Goal: Complete application form

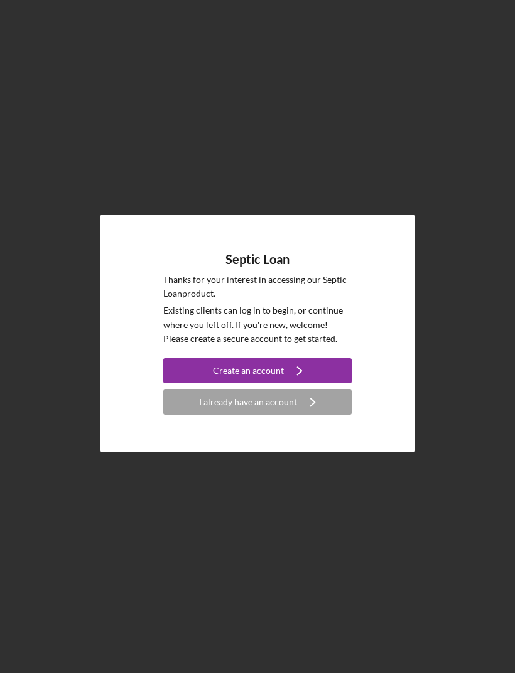
click at [301, 387] on icon "Icon/Navigate" at bounding box center [299, 370] width 31 height 31
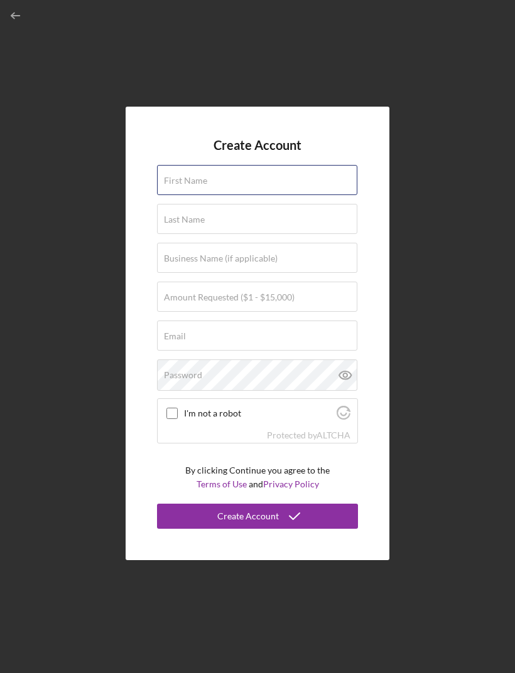
click at [283, 196] on div "First Name" at bounding box center [257, 180] width 201 height 31
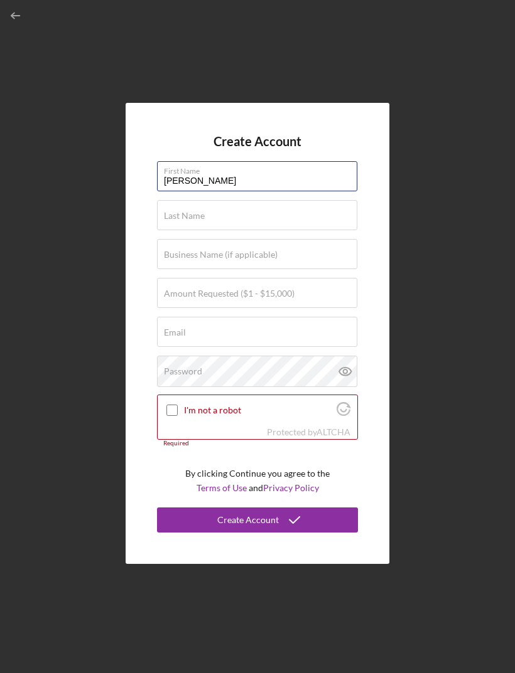
type input "[PERSON_NAME]"
click at [272, 232] on div "Last Name Required" at bounding box center [257, 215] width 201 height 31
type input "Rol"
type input "[PERSON_NAME]"
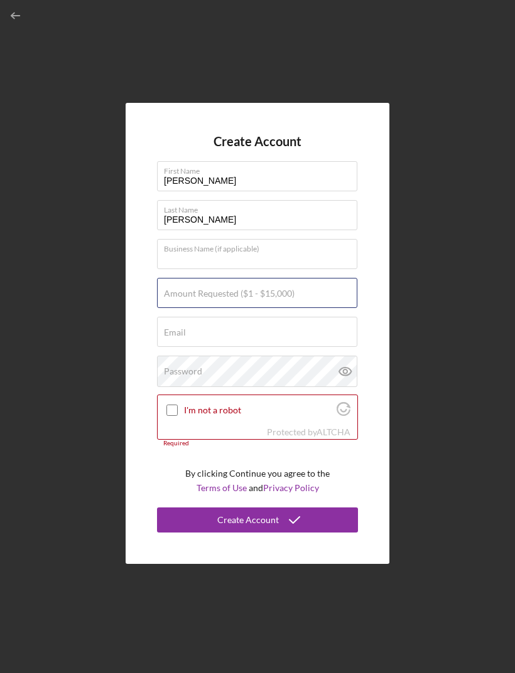
click at [331, 309] on div "Amount Requested ($1 - $15,000)" at bounding box center [257, 293] width 201 height 31
type input "$15,000"
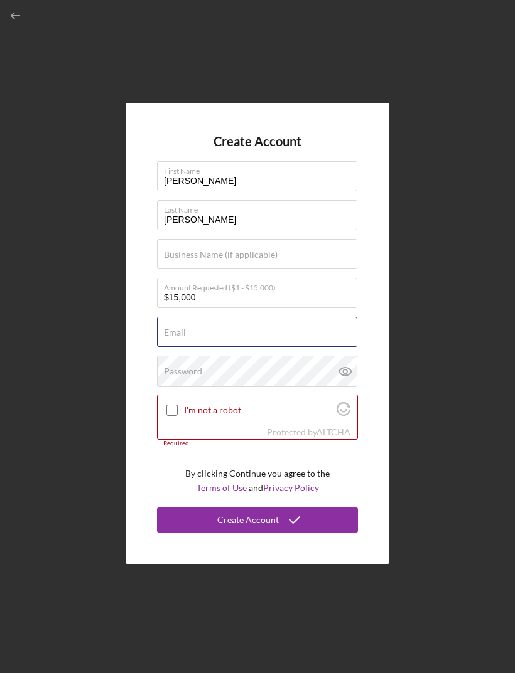
click at [337, 348] on div "Email Required" at bounding box center [257, 332] width 201 height 31
type input "[EMAIL_ADDRESS][DOMAIN_NAME]"
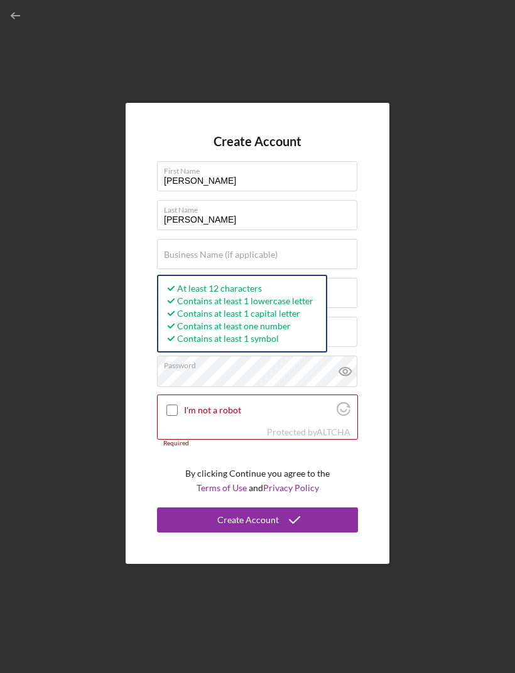
click at [172, 416] on input "I'm not a robot" at bounding box center [171, 410] width 11 height 11
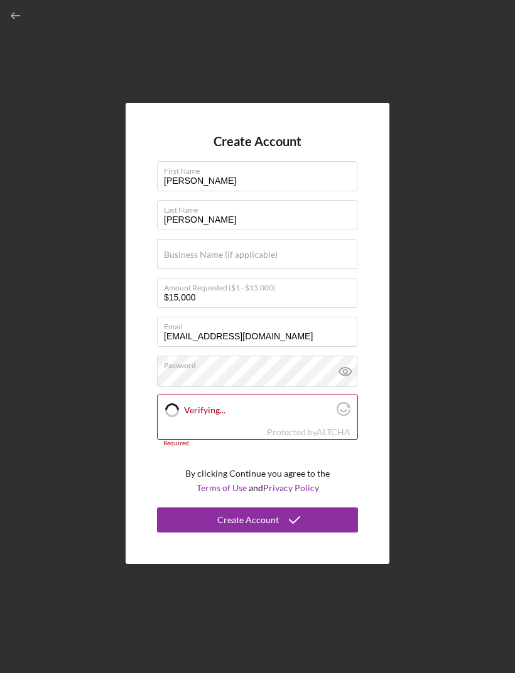
checkbox input "true"
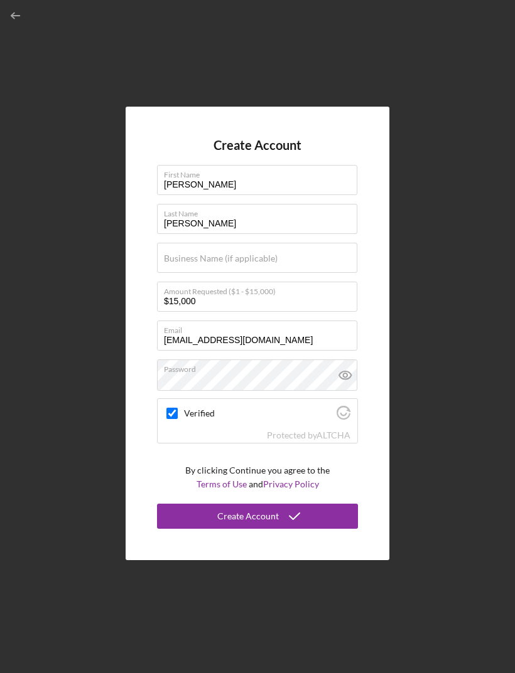
click at [308, 532] on icon "submit" at bounding box center [294, 516] width 31 height 31
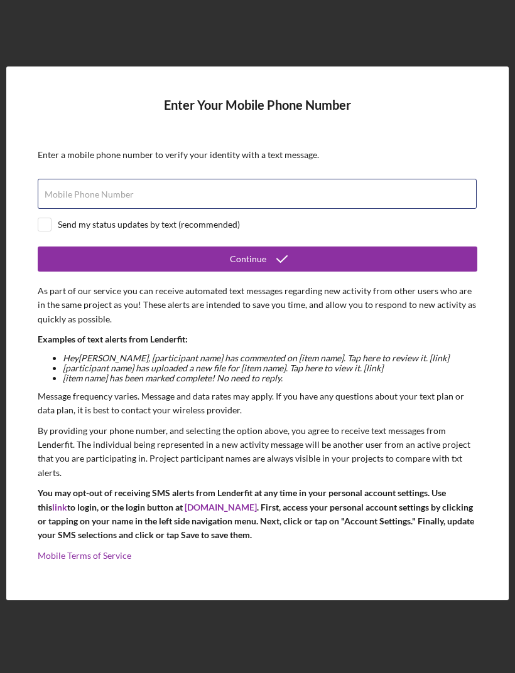
click at [138, 209] on input "Mobile Phone Number" at bounding box center [257, 194] width 439 height 30
type input "[PHONE_NUMBER]"
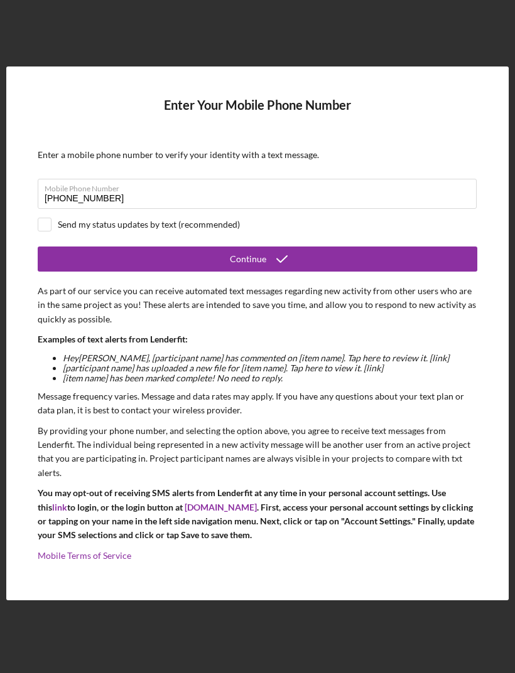
click at [42, 231] on input "checkbox" at bounding box center [44, 224] width 13 height 13
click at [53, 232] on div "Send my status updates by text (recommended)" at bounding box center [257, 225] width 439 height 14
checkbox input "false"
click at [432, 272] on button "Continue" at bounding box center [257, 259] width 439 height 25
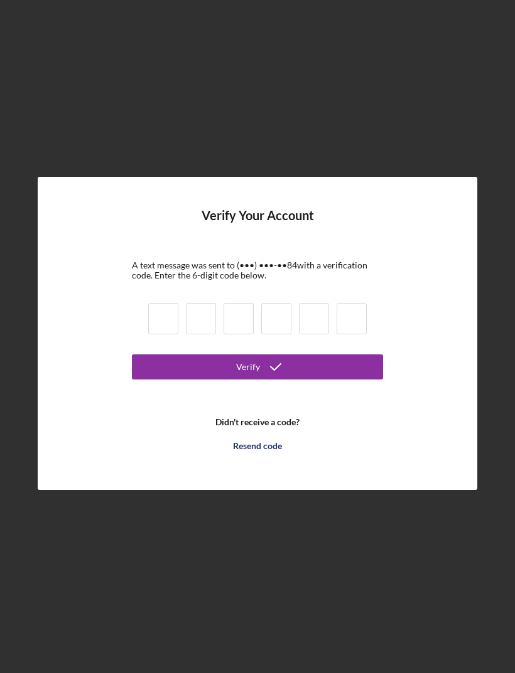
click at [235, 335] on input at bounding box center [238, 318] width 30 height 31
click at [176, 335] on input at bounding box center [163, 318] width 30 height 31
type input "7"
click at [202, 335] on input at bounding box center [201, 318] width 30 height 31
type input "3"
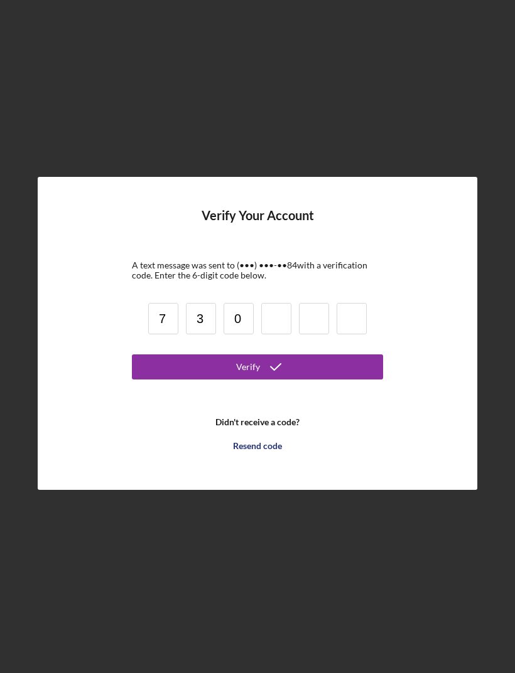
type input "0"
type input "6"
type input "9"
type input "5"
click at [360, 380] on button "Verify" at bounding box center [257, 367] width 251 height 25
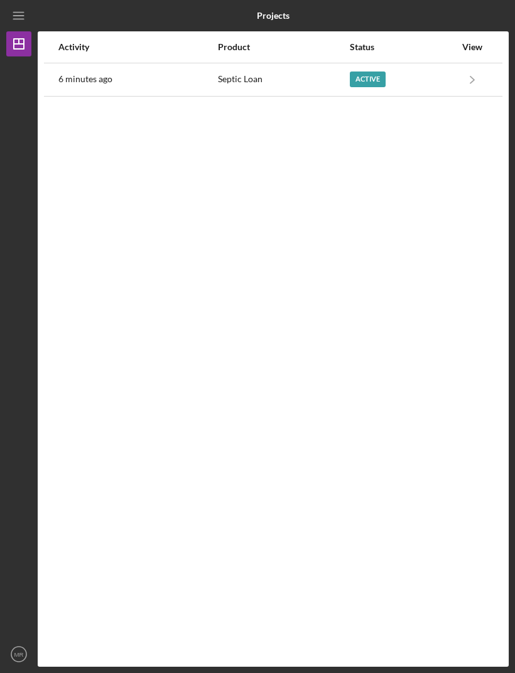
click at [469, 82] on icon "Icon/Navigate" at bounding box center [472, 79] width 28 height 28
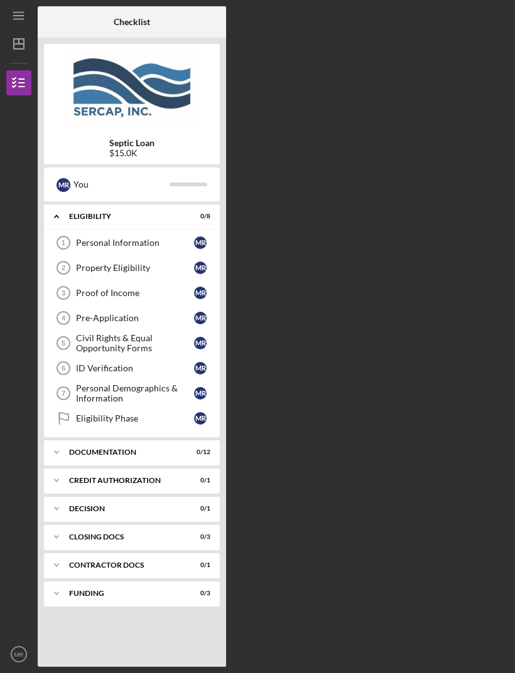
click at [161, 249] on link "Personal Information 1 Personal Information M R" at bounding box center [131, 242] width 163 height 25
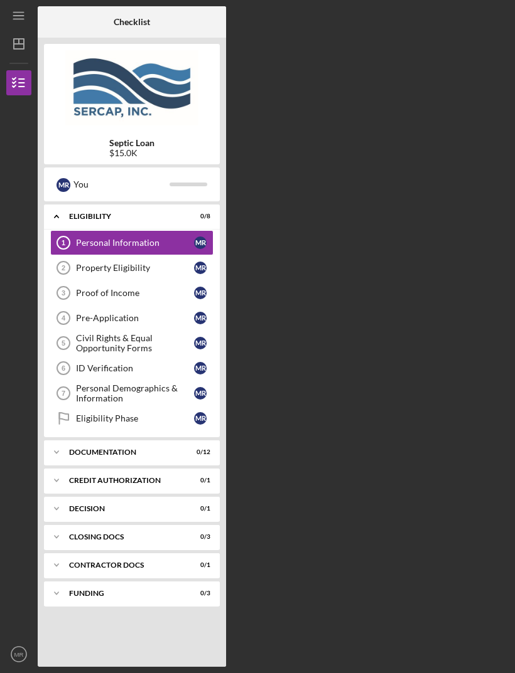
scroll to position [41, 0]
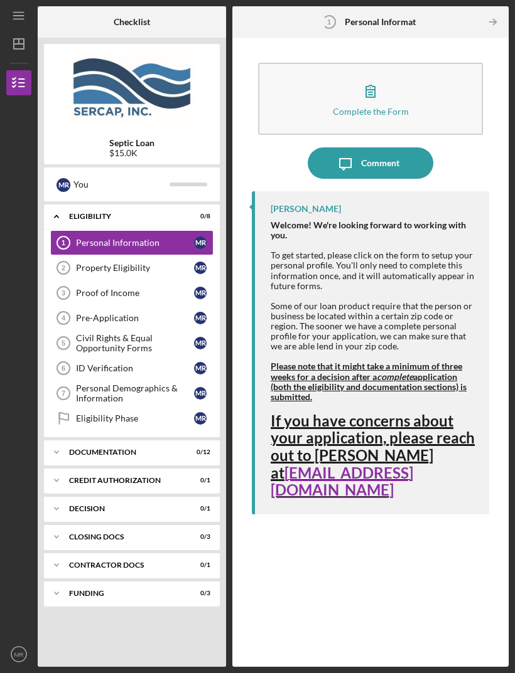
click at [375, 75] on icon "button" at bounding box center [370, 90] width 31 height 31
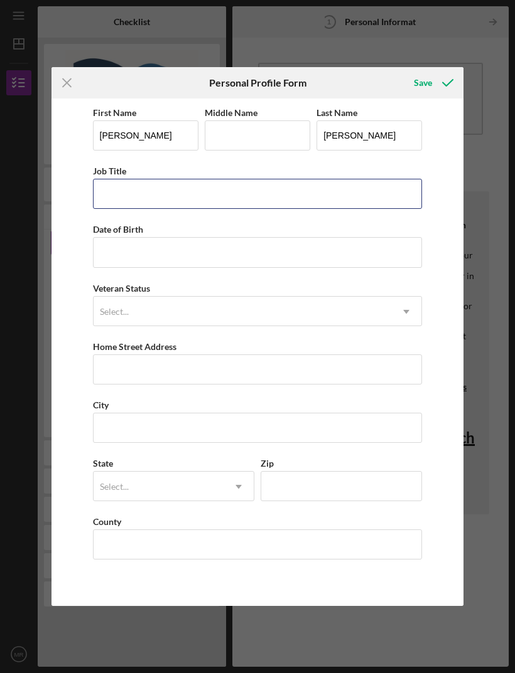
click at [149, 198] on input "Job Title" at bounding box center [257, 194] width 329 height 30
type input "Retired/Disabled"
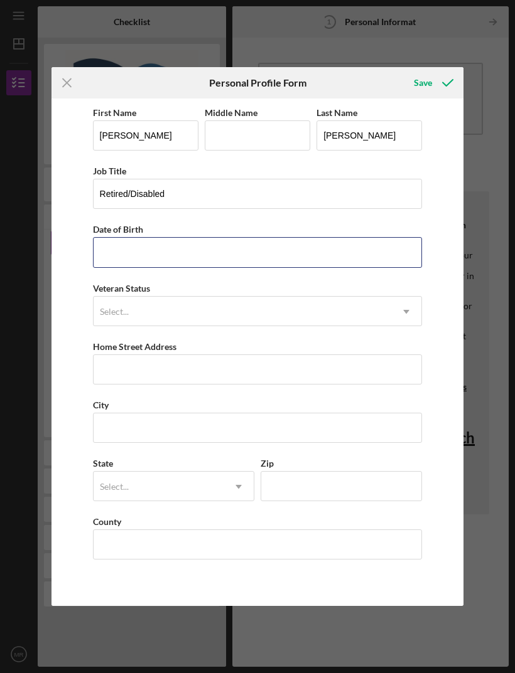
click at [226, 255] on input "Date of Birth" at bounding box center [257, 252] width 329 height 30
type input "[DATE]"
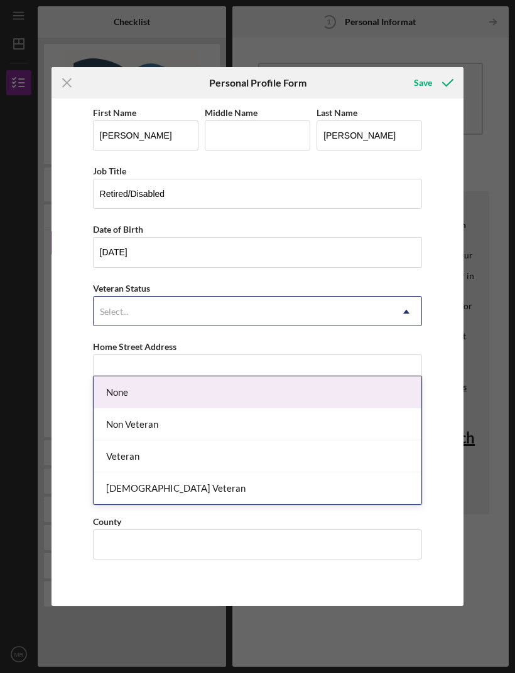
click at [382, 377] on div "None" at bounding box center [258, 393] width 328 height 32
click at [134, 377] on div "None" at bounding box center [258, 393] width 328 height 32
click at [161, 409] on div "Non Veteran" at bounding box center [258, 425] width 328 height 32
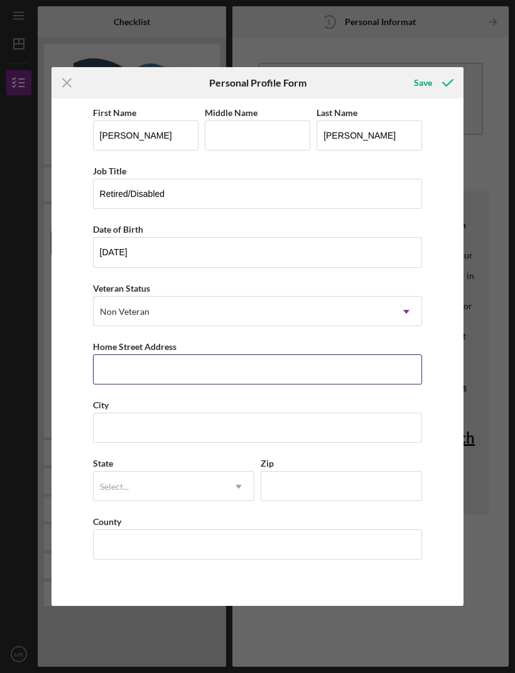
click at [168, 371] on input "Home Street Address" at bounding box center [257, 370] width 329 height 30
type input "[STREET_ADDRESS] NW"
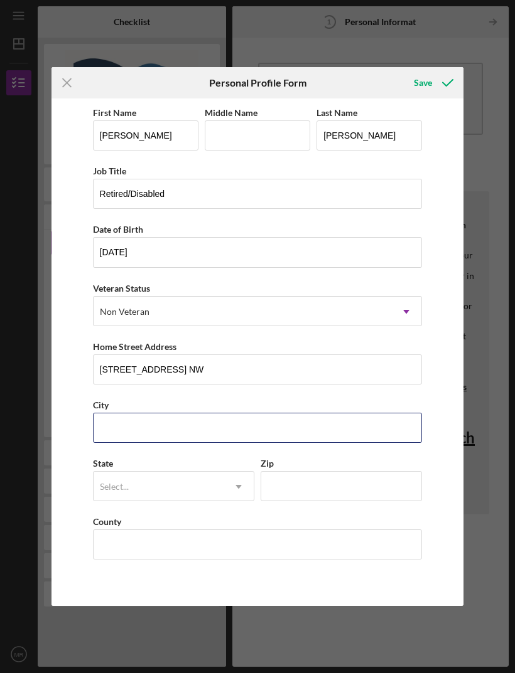
type input "Monroe"
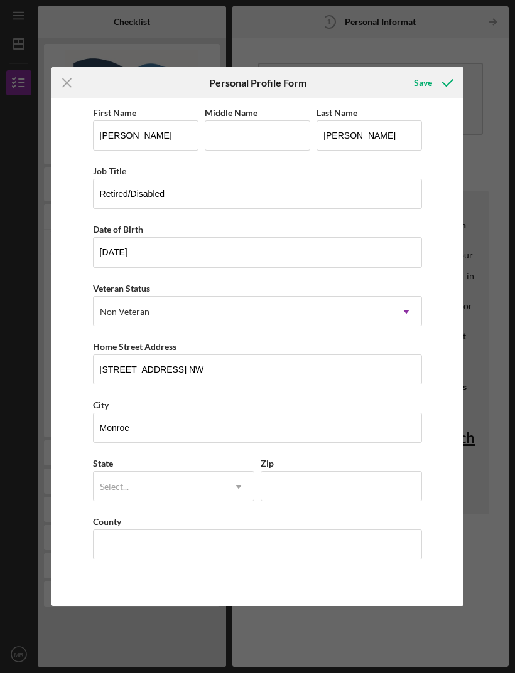
type input "GA"
type input "30656"
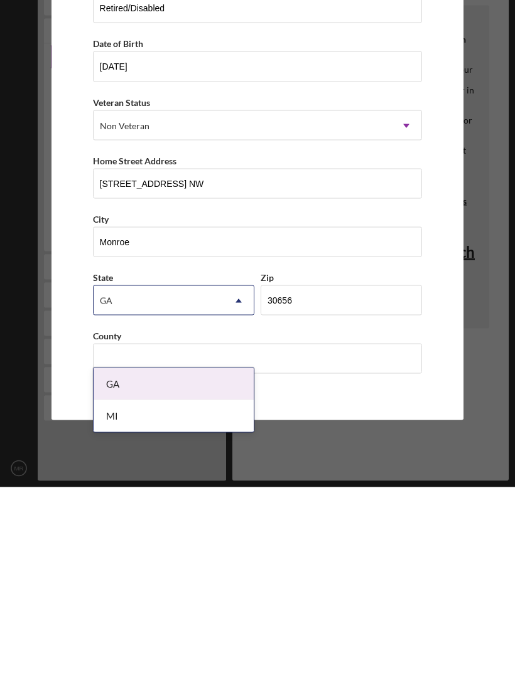
click at [119, 554] on div "GA" at bounding box center [174, 570] width 160 height 32
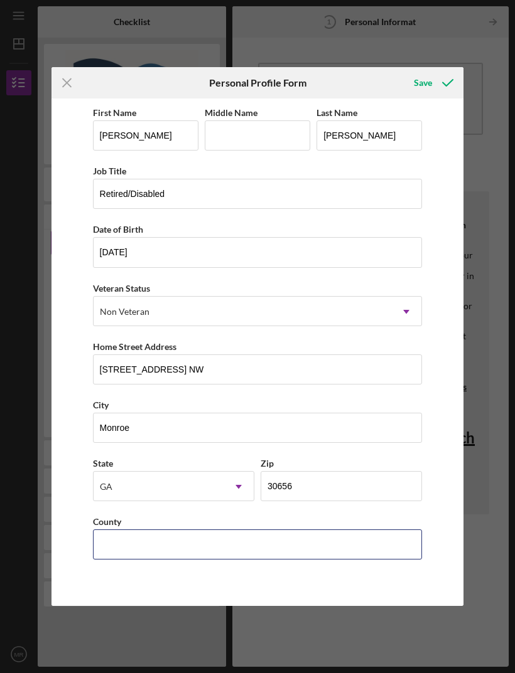
click at [274, 557] on input "County" at bounding box center [257, 545] width 329 height 30
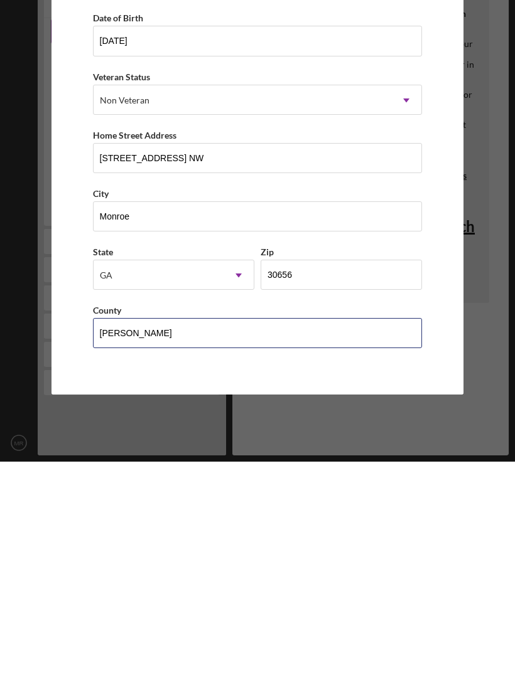
type input "[PERSON_NAME]"
click at [490, 424] on div "Icon/Menu Close Personal Profile Form Save First Name [PERSON_NAME] Middle Name…" at bounding box center [257, 336] width 515 height 673
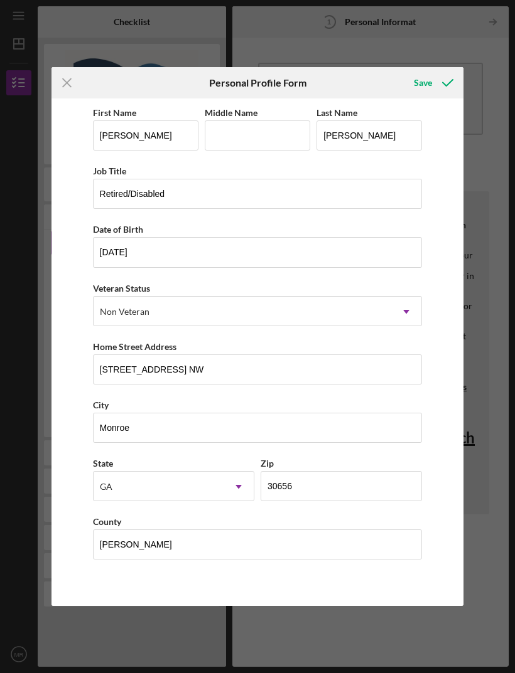
click at [432, 86] on icon "submit" at bounding box center [447, 82] width 31 height 31
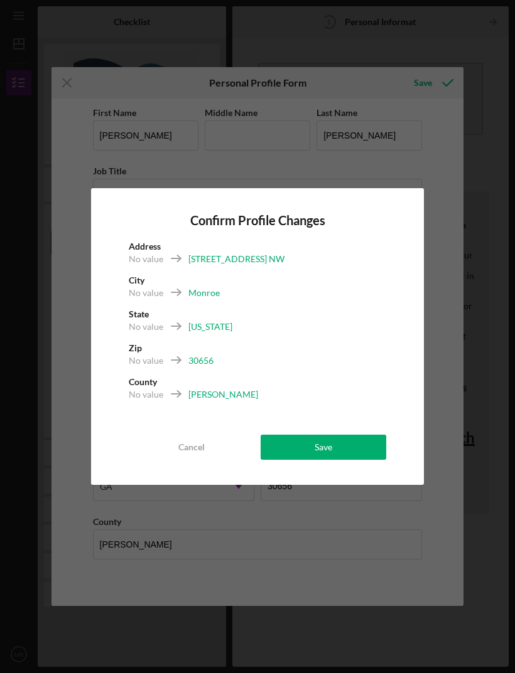
click at [360, 448] on button "Save" at bounding box center [323, 447] width 126 height 25
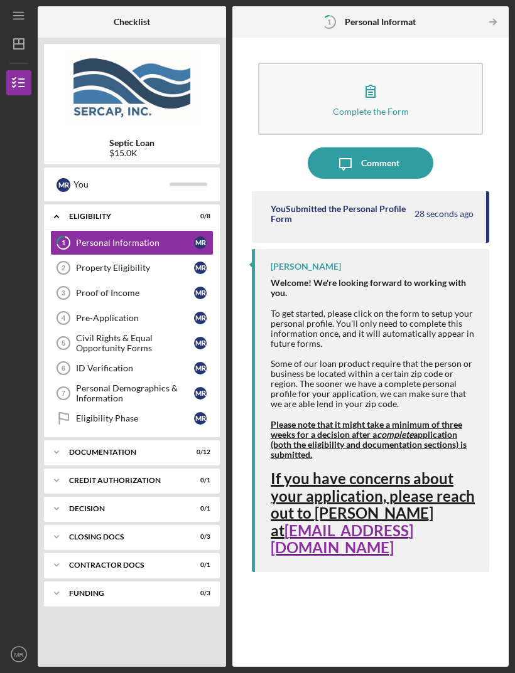
click at [149, 230] on link "1 Personal Information M R" at bounding box center [131, 242] width 163 height 25
click at [197, 237] on div "M R" at bounding box center [200, 243] width 13 height 13
click at [126, 263] on div "Property Eligibility" at bounding box center [135, 268] width 118 height 10
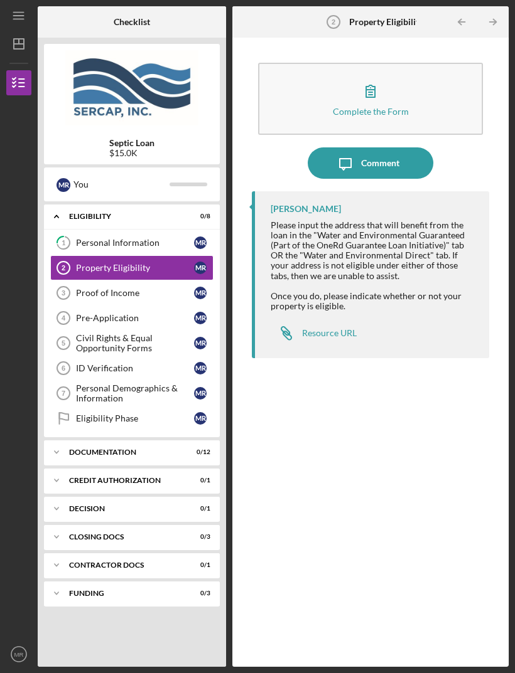
click at [373, 75] on icon "button" at bounding box center [370, 90] width 31 height 31
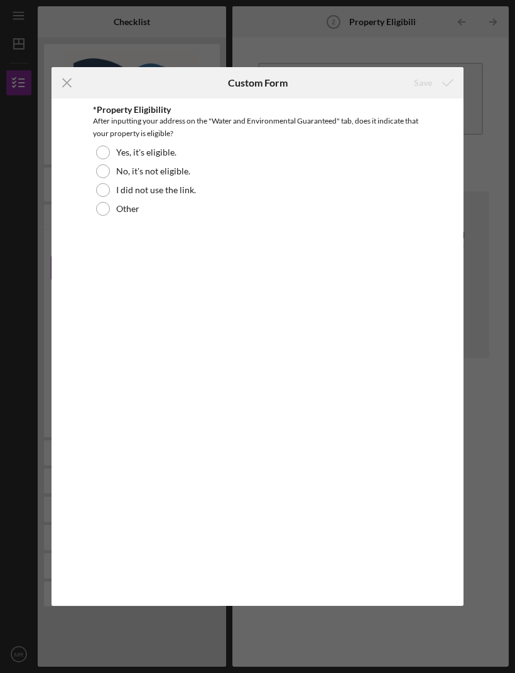
click at [440, 46] on div "Icon/Menu Close Custom Form Save *Property Eligibility After inputting your add…" at bounding box center [257, 336] width 515 height 673
click at [69, 88] on icon "Icon/Menu Close" at bounding box center [66, 82] width 31 height 31
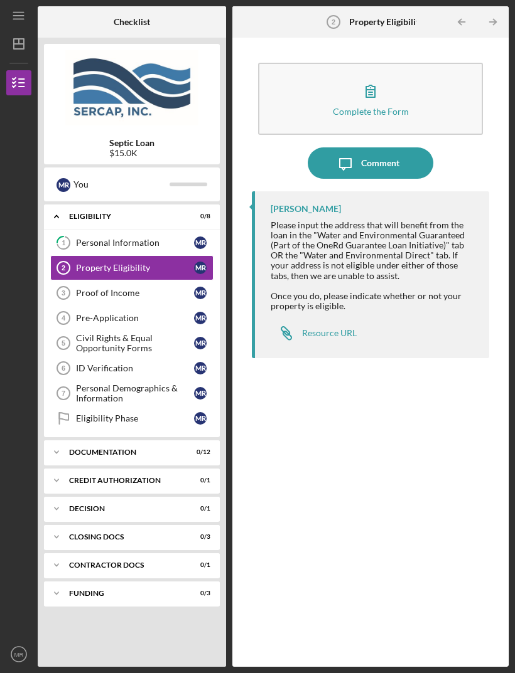
click at [309, 281] on div at bounding box center [373, 286] width 206 height 10
click at [372, 85] on icon "button" at bounding box center [370, 91] width 9 height 12
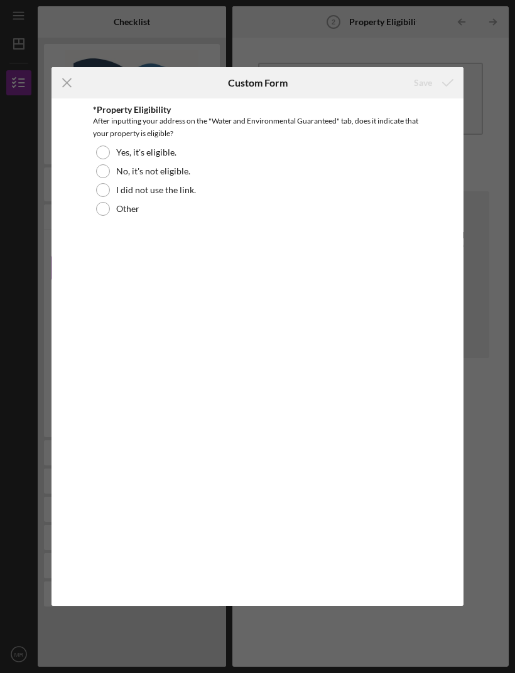
click at [61, 85] on icon "Icon/Menu Close" at bounding box center [66, 82] width 31 height 31
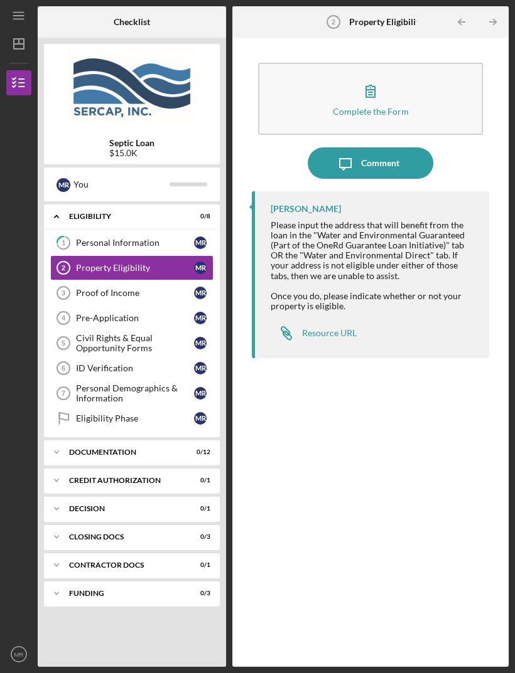
click at [333, 328] on div "Resource URL" at bounding box center [329, 333] width 55 height 10
click at [162, 263] on div "Property Eligibility" at bounding box center [135, 268] width 118 height 10
click at [374, 75] on icon "button" at bounding box center [370, 90] width 31 height 31
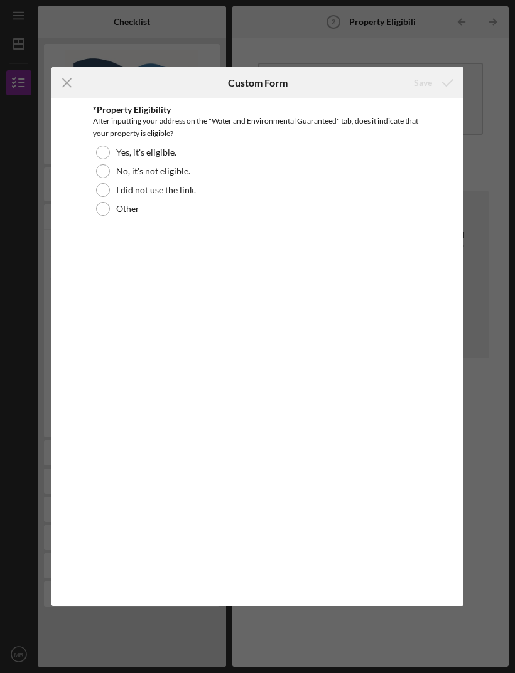
click at [105, 155] on div at bounding box center [103, 153] width 14 height 14
click at [427, 88] on div "Save" at bounding box center [423, 82] width 18 height 25
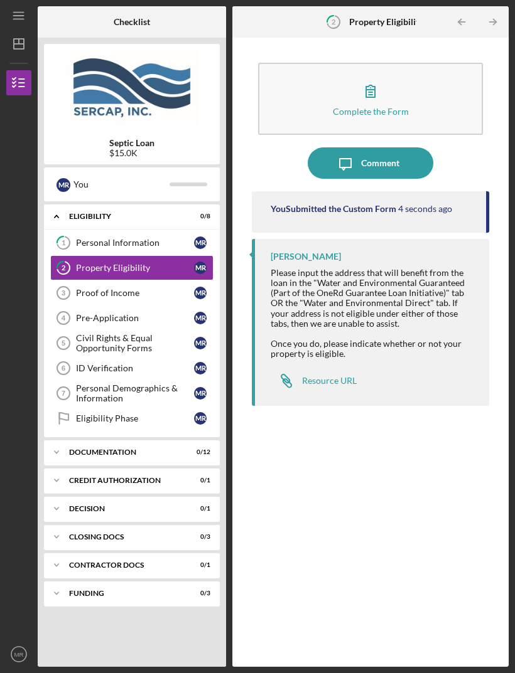
click at [142, 288] on div "Proof of Income" at bounding box center [135, 293] width 118 height 10
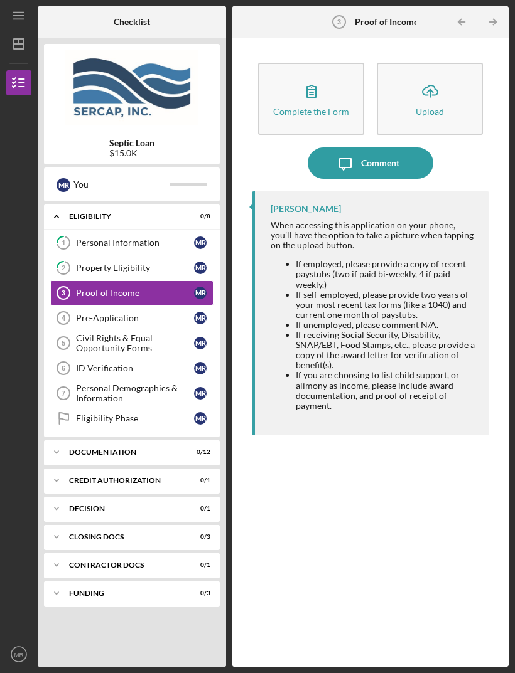
click at [141, 238] on div "Personal Information" at bounding box center [135, 243] width 118 height 10
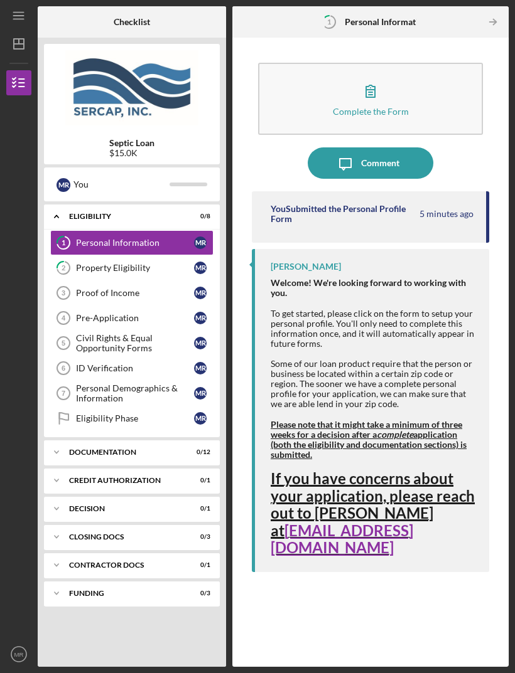
click at [371, 75] on icon "button" at bounding box center [370, 90] width 31 height 31
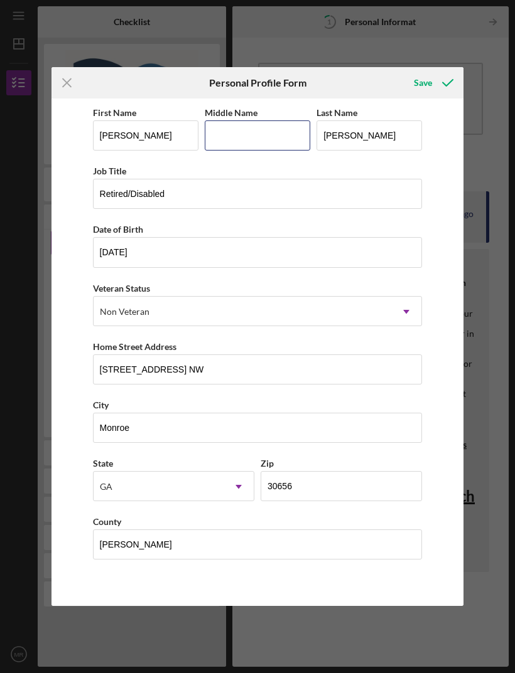
click at [247, 141] on input "Middle Name" at bounding box center [257, 136] width 105 height 30
type input "A"
click at [423, 85] on div "Save" at bounding box center [423, 82] width 18 height 25
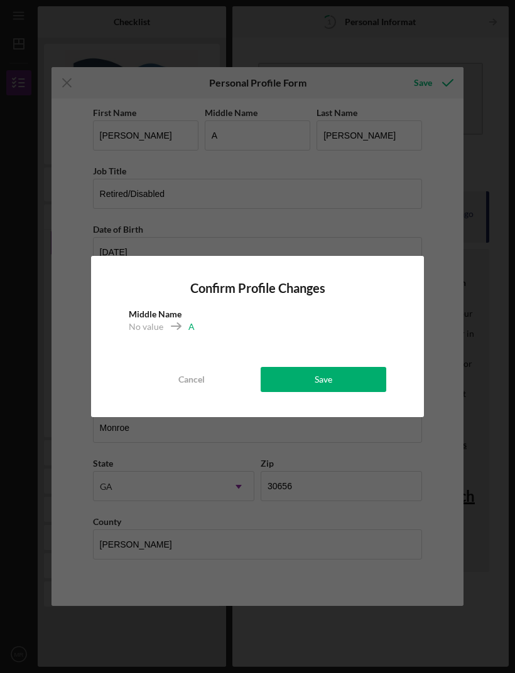
click at [351, 378] on button "Save" at bounding box center [323, 379] width 126 height 25
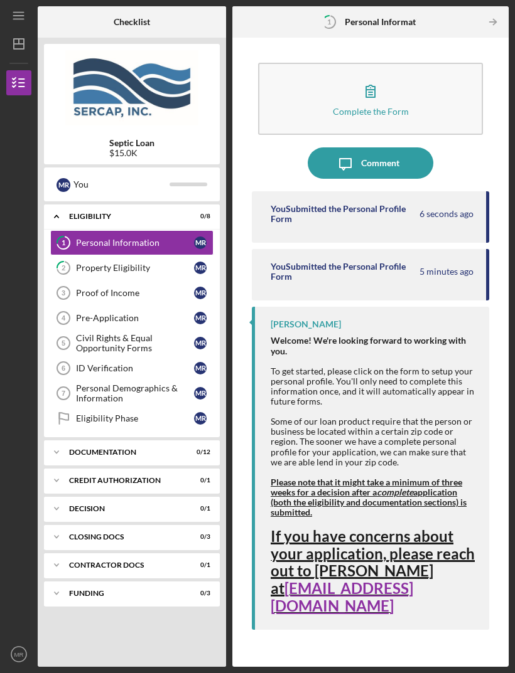
click at [198, 174] on div "M R You" at bounding box center [131, 184] width 163 height 21
click at [134, 313] on div "Pre-Application" at bounding box center [135, 318] width 118 height 10
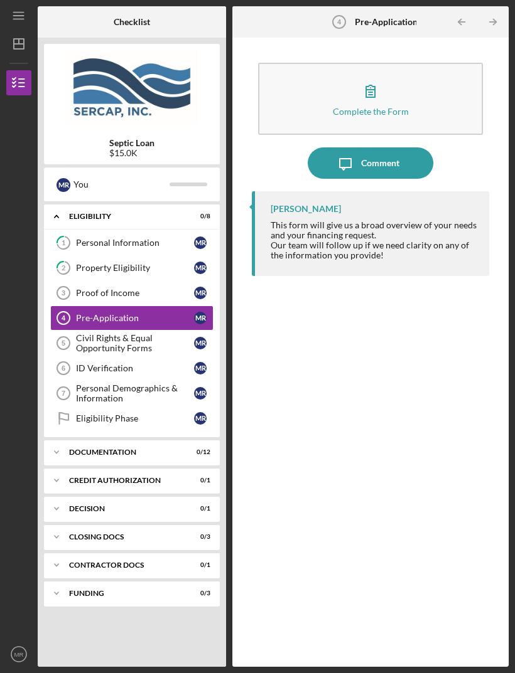
click at [397, 63] on button "Complete the Form Form" at bounding box center [370, 99] width 225 height 72
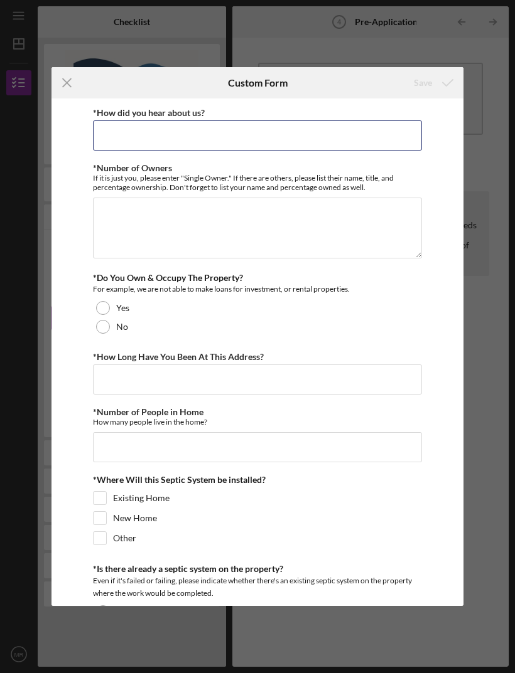
click at [141, 138] on input "*How did you hear about us?" at bounding box center [257, 136] width 329 height 30
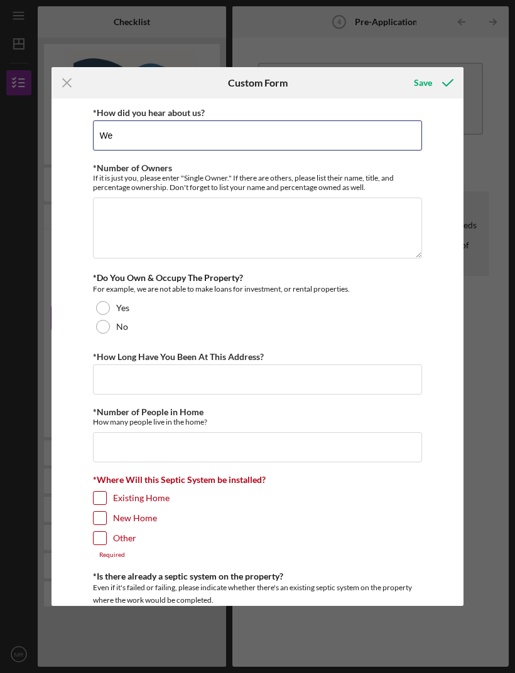
type input "W"
type input "On the internet"
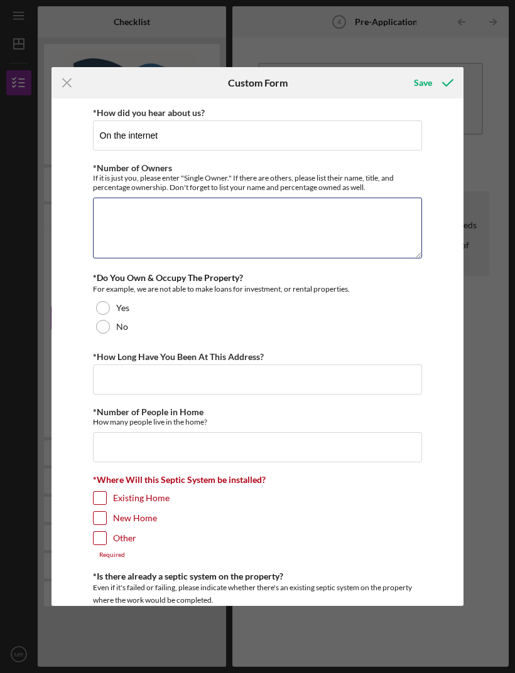
click at [143, 232] on textarea "*Number of Owners" at bounding box center [257, 228] width 329 height 60
type textarea "4"
click at [220, 236] on textarea "[PERSON_NAME] 50% [PERSON_NAME] 50% [PERSON_NAME] 0% [PERSON_NAME] 0%" at bounding box center [257, 228] width 329 height 60
click at [188, 250] on textarea "[PERSON_NAME] 50% [PERSON_NAME] 50% [PERSON_NAME] 0% son [PERSON_NAME] 0%" at bounding box center [257, 228] width 329 height 60
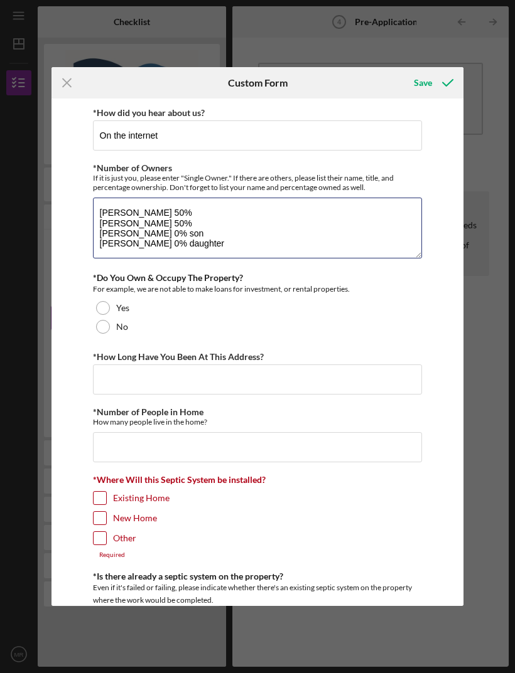
click at [210, 215] on textarea "[PERSON_NAME] 50% [PERSON_NAME] 50% [PERSON_NAME] 0% son [PERSON_NAME] 0% daugh…" at bounding box center [257, 228] width 329 height 60
click at [197, 235] on textarea "[PERSON_NAME] 50% myself [PERSON_NAME] 50% [PERSON_NAME] 0% son [PERSON_NAME] 0…" at bounding box center [257, 228] width 329 height 60
click at [196, 233] on textarea "[PERSON_NAME] 50% myself [PERSON_NAME] 50% [PERSON_NAME] 0% son [PERSON_NAME] 0…" at bounding box center [257, 228] width 329 height 60
click at [197, 225] on textarea "[PERSON_NAME] 50% myself [PERSON_NAME] 50% [PERSON_NAME] 0% son [PERSON_NAME] 0…" at bounding box center [257, 228] width 329 height 60
type textarea "[PERSON_NAME] 50% myself [PERSON_NAME] 50% husband [PERSON_NAME] 0% son [PERSON…"
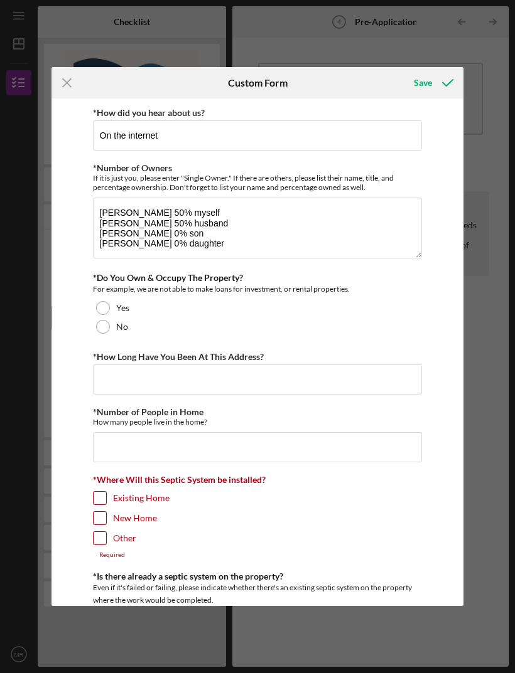
click at [100, 313] on div at bounding box center [103, 308] width 14 height 14
click at [149, 377] on input "*How Long Have You Been At This Address?" at bounding box center [257, 380] width 329 height 30
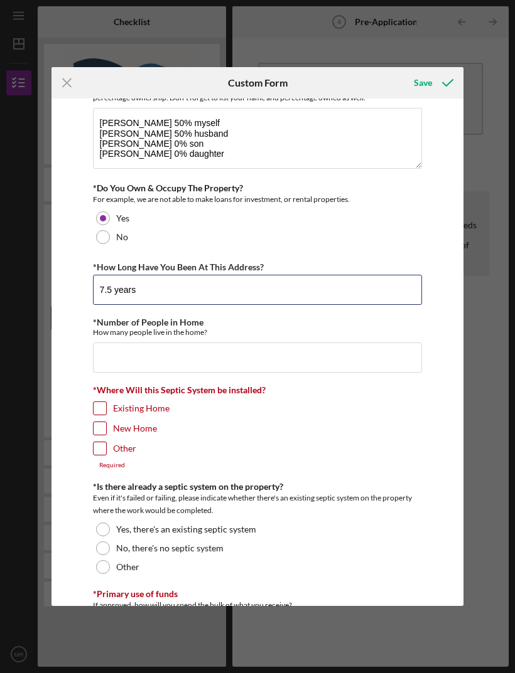
scroll to position [109, 0]
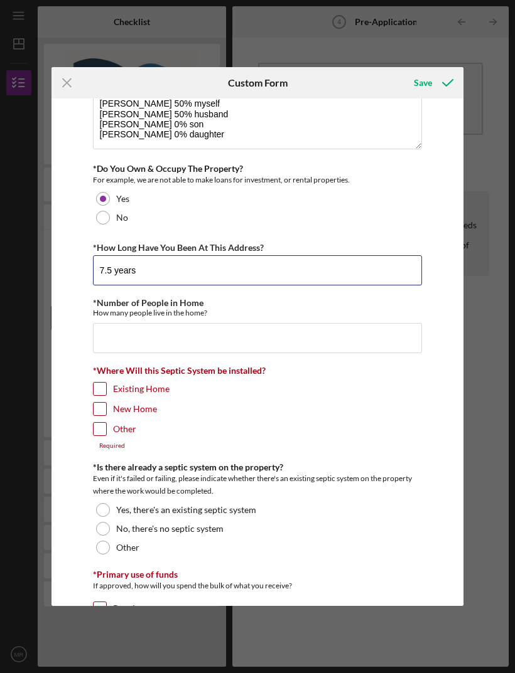
type input "7.5 years"
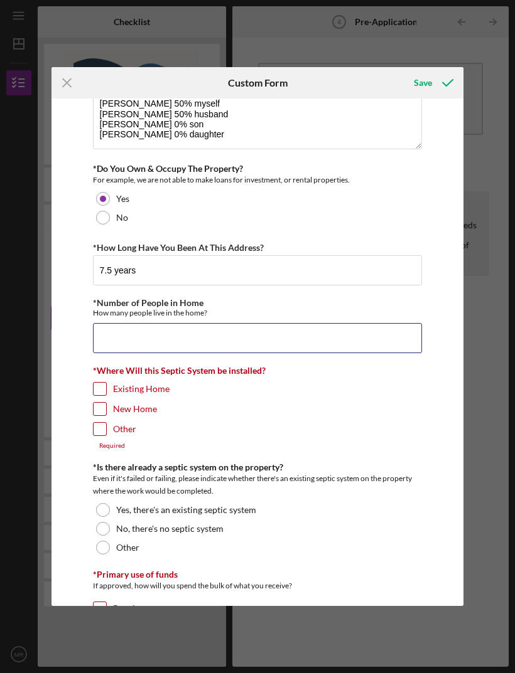
click at [181, 350] on input "*Number of People in Home" at bounding box center [257, 338] width 329 height 30
type input "4"
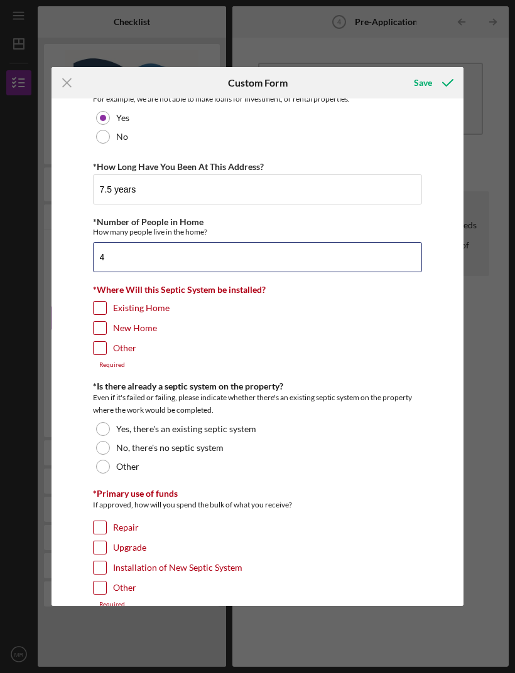
scroll to position [193, 0]
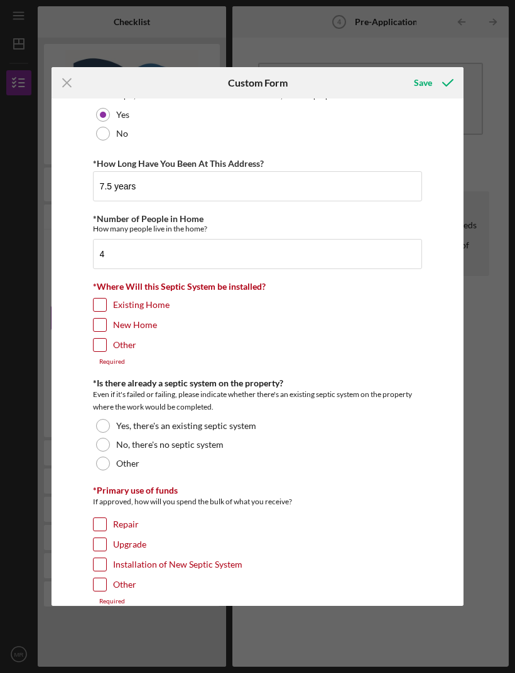
click at [101, 311] on input "Existing Home" at bounding box center [100, 305] width 13 height 13
checkbox input "true"
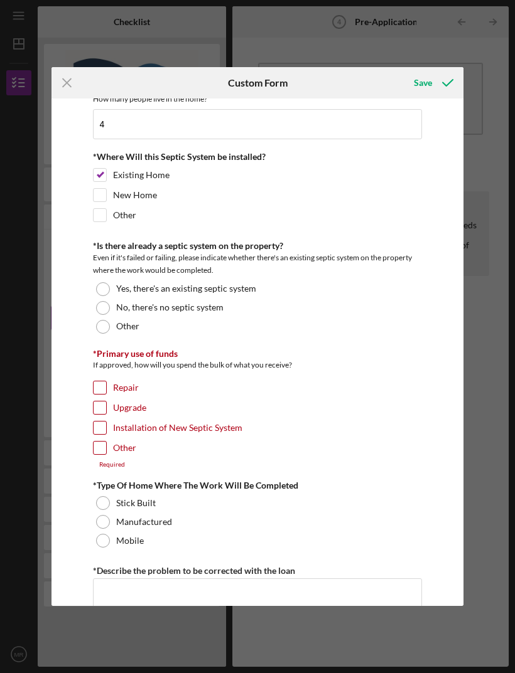
scroll to position [325, 0]
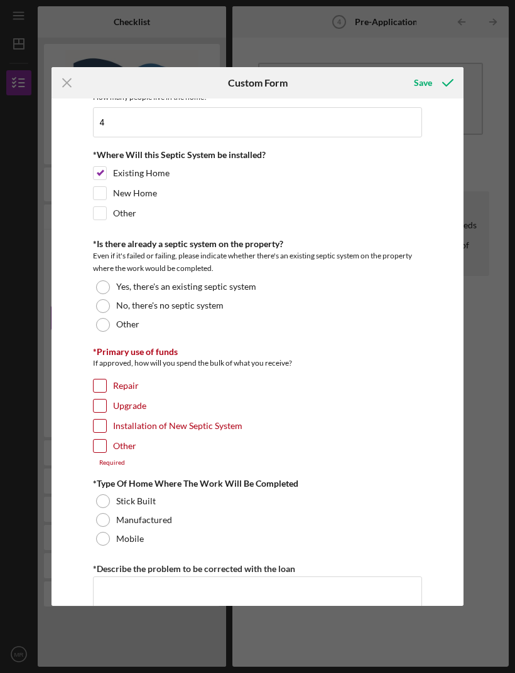
click at [93, 302] on div "No, there's no septic system" at bounding box center [257, 306] width 329 height 19
click at [105, 294] on div at bounding box center [103, 288] width 14 height 14
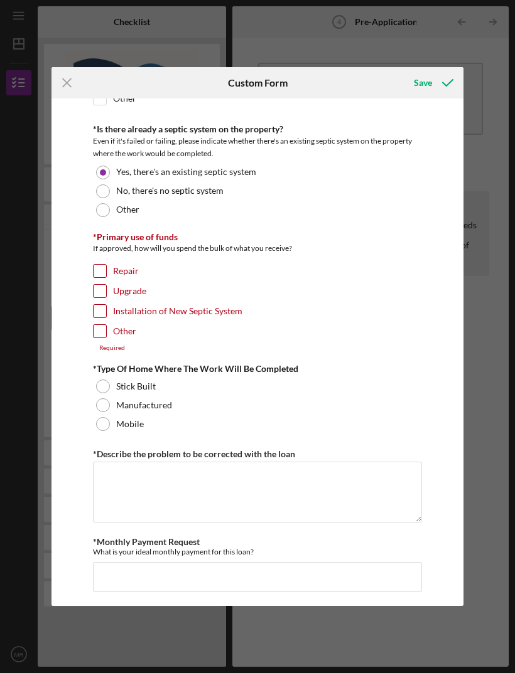
scroll to position [441, 0]
click at [103, 317] on input "Installation of New Septic System" at bounding box center [100, 310] width 13 height 13
checkbox input "true"
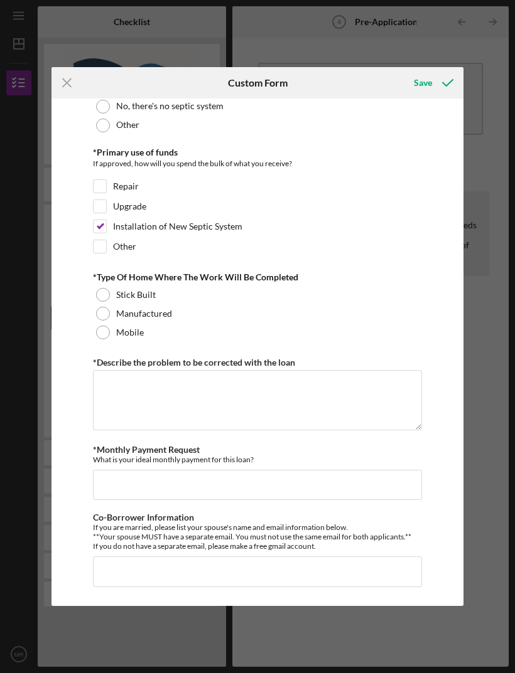
scroll to position [530, 0]
click at [109, 316] on div "Manufactured" at bounding box center [257, 313] width 329 height 19
click at [144, 389] on textarea "*Describe the problem to be corrected with the loan" at bounding box center [257, 400] width 329 height 60
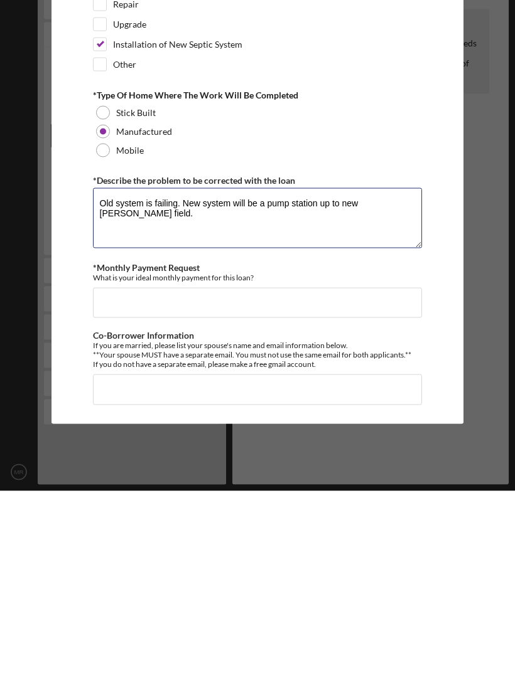
type textarea "Old system is failing. New system will be a pump station up to new [PERSON_NAME…"
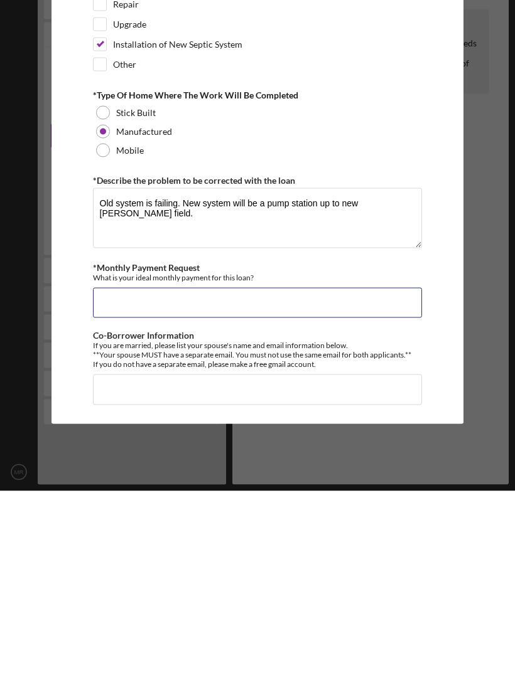
click at [118, 470] on input "*Monthly Payment Request" at bounding box center [257, 485] width 329 height 30
type input "$250"
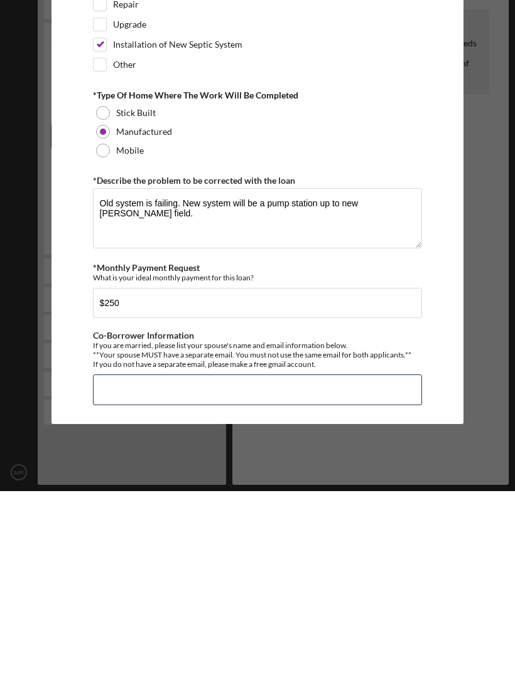
click at [134, 557] on input "Co-Borrower Information" at bounding box center [257, 572] width 329 height 30
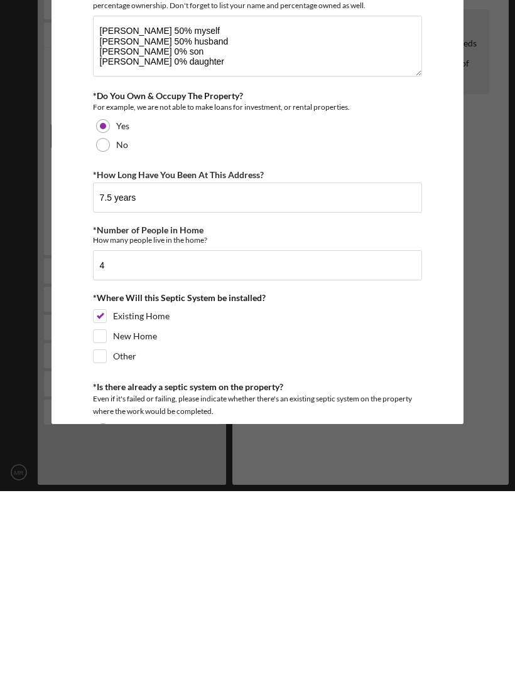
scroll to position [0, 0]
type input "[PERSON_NAME] [EMAIL_ADDRESS][DOMAIN_NAME]"
click at [498, 393] on div "Icon/Menu Close Custom Form Save *How did you hear about us? On the internet *N…" at bounding box center [257, 336] width 515 height 673
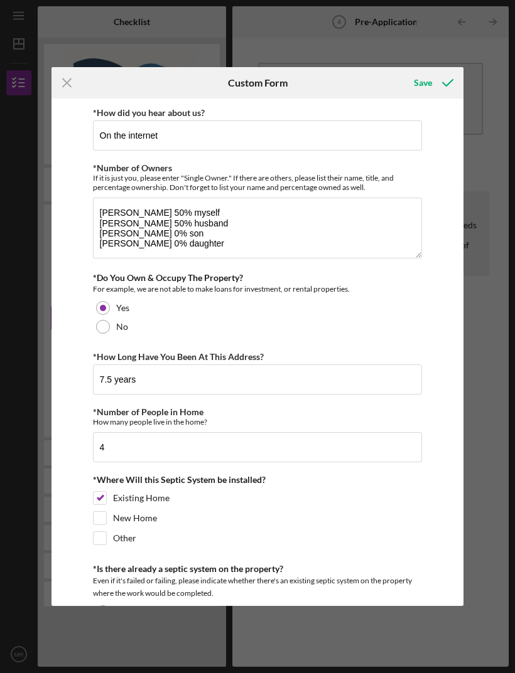
click at [422, 86] on div "Save" at bounding box center [423, 82] width 18 height 25
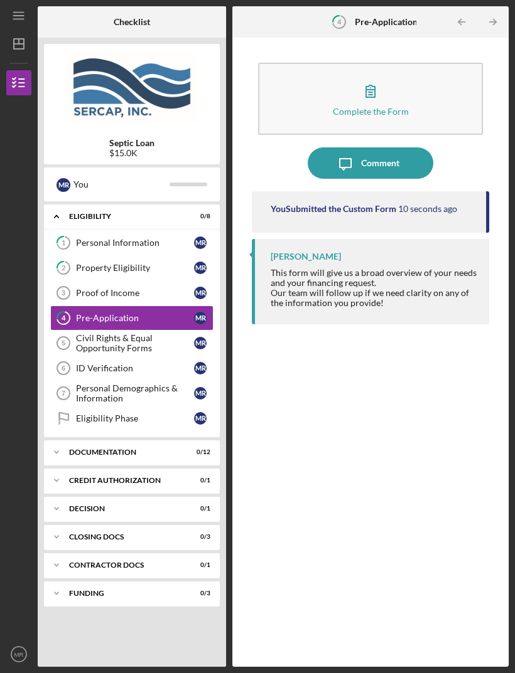
click at [144, 333] on div "Civil Rights & Equal Opportunity Forms" at bounding box center [135, 343] width 118 height 20
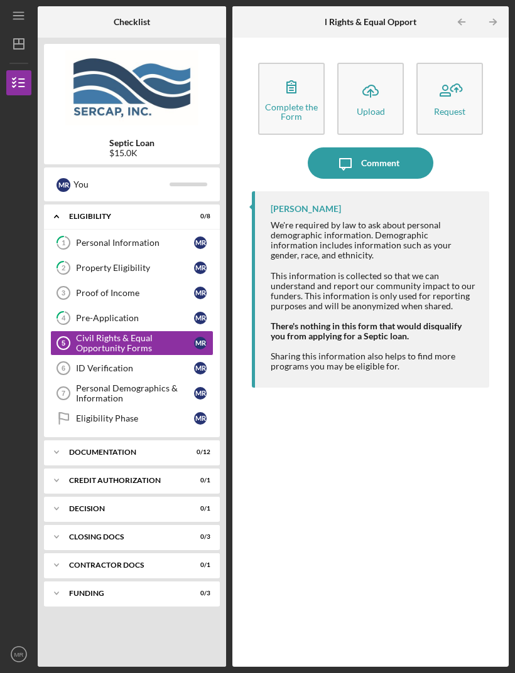
click at [291, 102] on div "Complete the Form" at bounding box center [291, 111] width 64 height 19
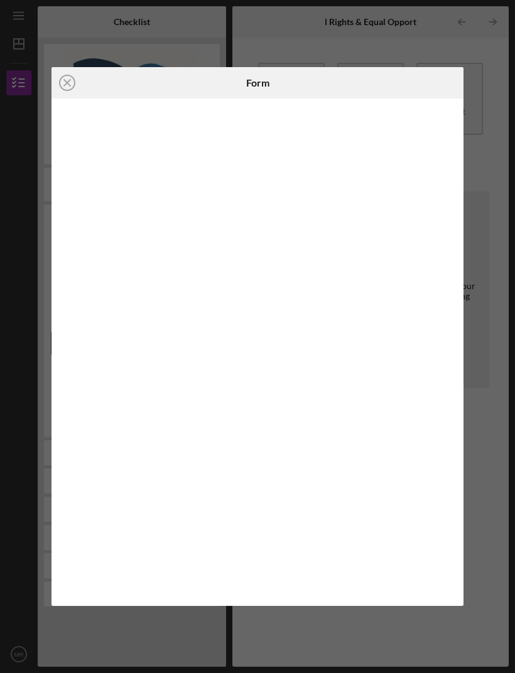
click at [71, 89] on circle at bounding box center [67, 82] width 15 height 15
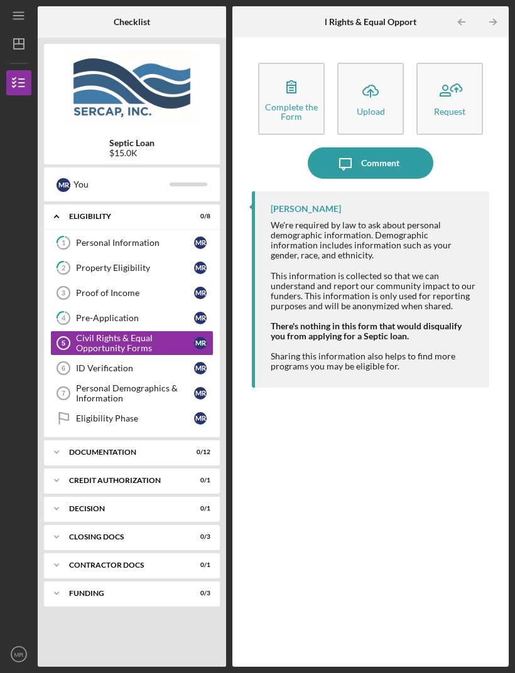
click at [383, 75] on icon "Icon/Upload" at bounding box center [370, 90] width 31 height 31
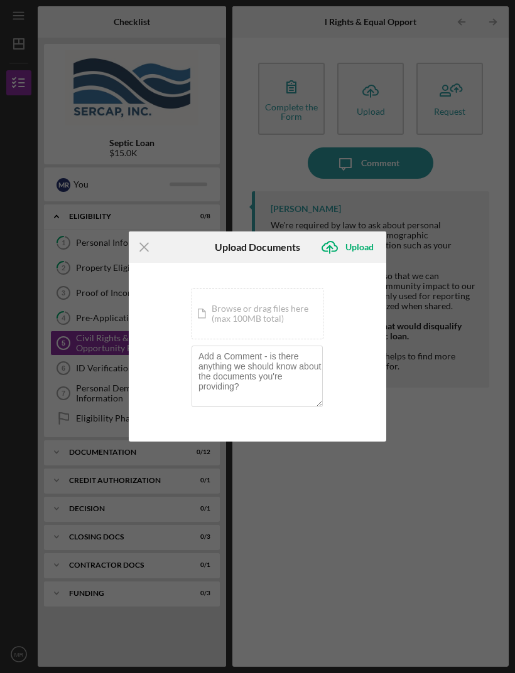
click at [471, 124] on div "Icon/Menu Close Upload Documents Icon/Upload Upload You're uploading documents …" at bounding box center [257, 336] width 515 height 673
click at [152, 254] on icon "Icon/Menu Close" at bounding box center [144, 247] width 31 height 31
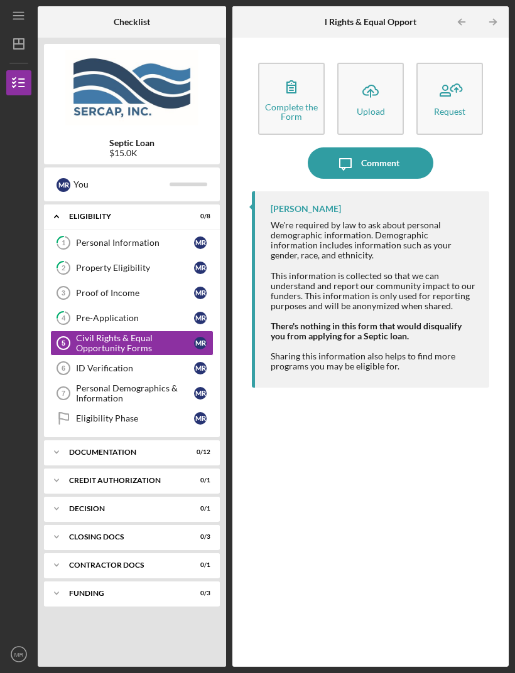
click at [446, 107] on div "Request" at bounding box center [449, 111] width 31 height 9
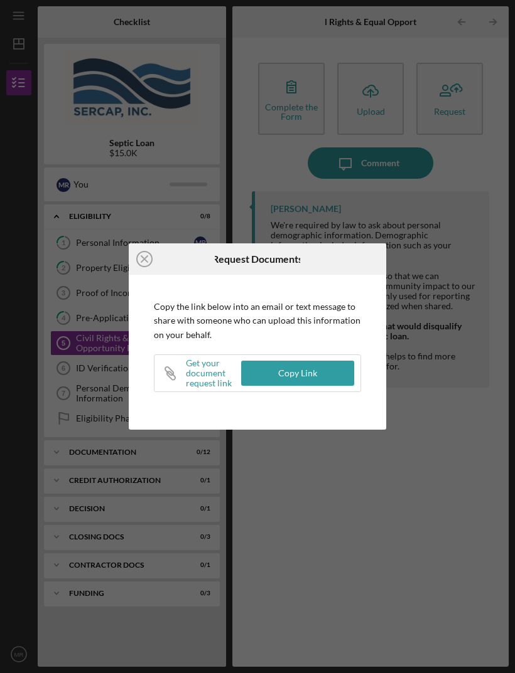
click at [151, 270] on icon "Icon/Close" at bounding box center [144, 259] width 31 height 31
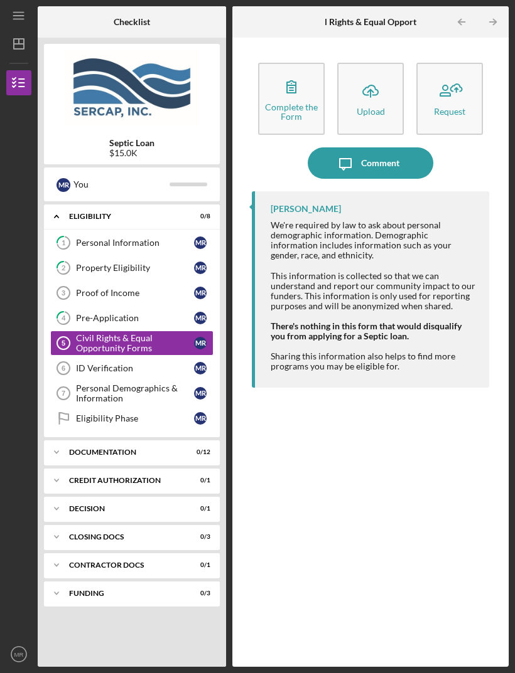
click at [160, 333] on div "Civil Rights & Equal Opportunity Forms" at bounding box center [135, 343] width 118 height 20
click at [298, 102] on div "Complete the Form" at bounding box center [291, 111] width 64 height 19
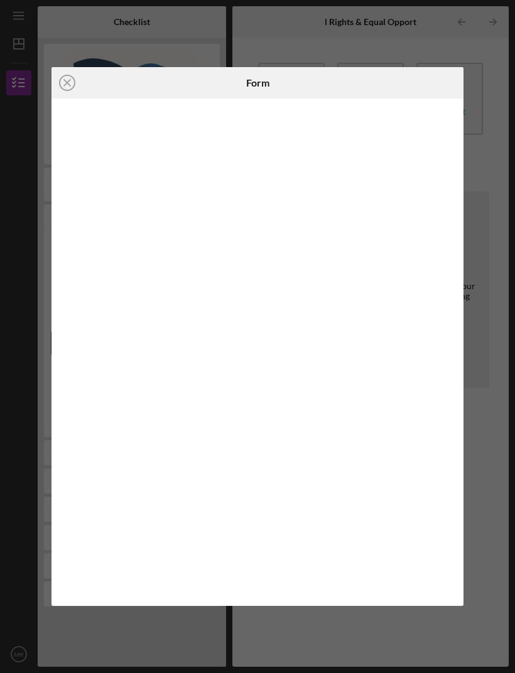
click at [67, 94] on icon "Icon/Close" at bounding box center [66, 82] width 31 height 31
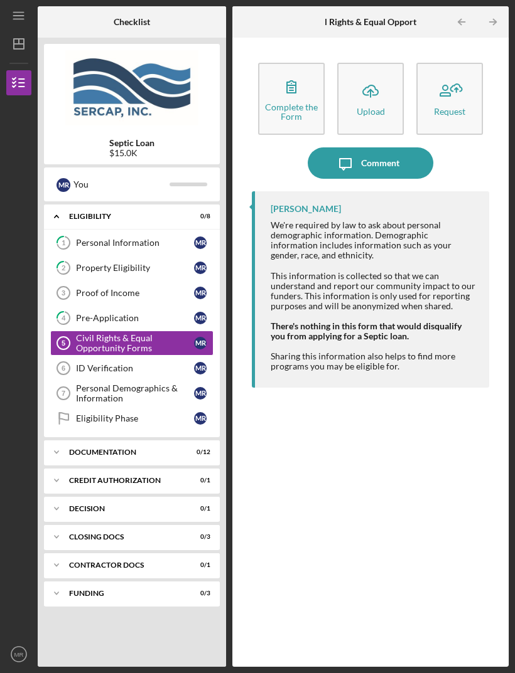
click at [126, 363] on div "ID Verification" at bounding box center [135, 368] width 118 height 10
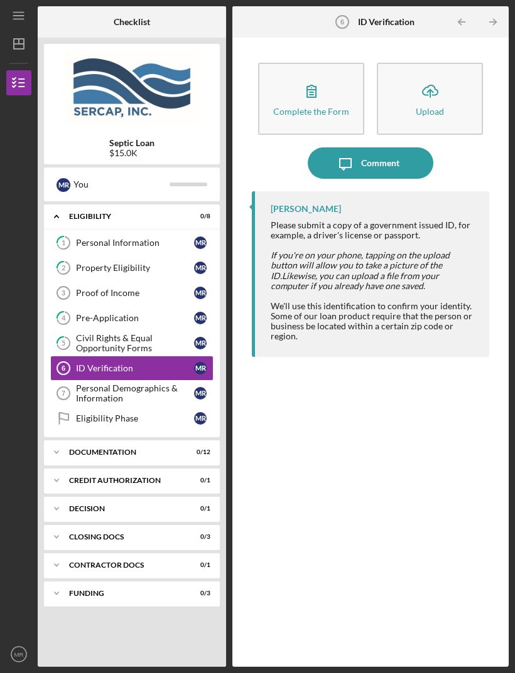
click at [436, 107] on div "Upload" at bounding box center [429, 111] width 28 height 9
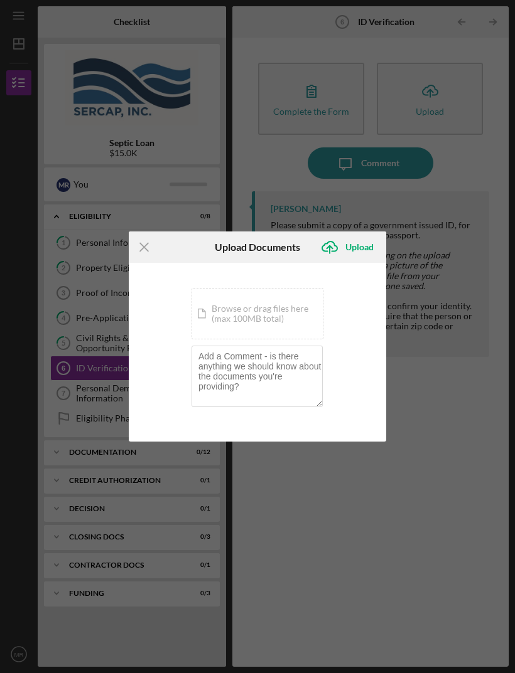
click at [294, 321] on div "Icon/Document Browse or drag files here (max 100MB total) Tap to choose files o…" at bounding box center [257, 313] width 132 height 51
click at [344, 258] on icon "Icon/Upload" at bounding box center [329, 247] width 31 height 31
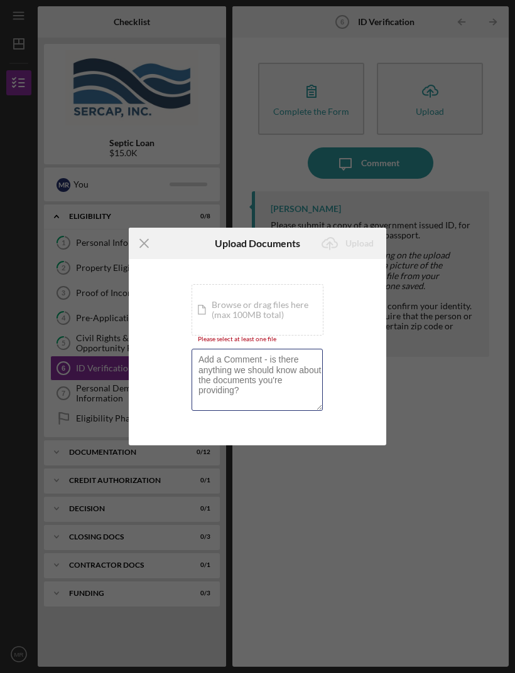
click at [276, 410] on textarea at bounding box center [256, 380] width 131 height 62
click at [259, 345] on div "You're uploading documents related to ID Verification . Icon/Document Browse or…" at bounding box center [257, 352] width 132 height 136
click at [150, 248] on icon "Icon/Menu Close" at bounding box center [144, 243] width 31 height 31
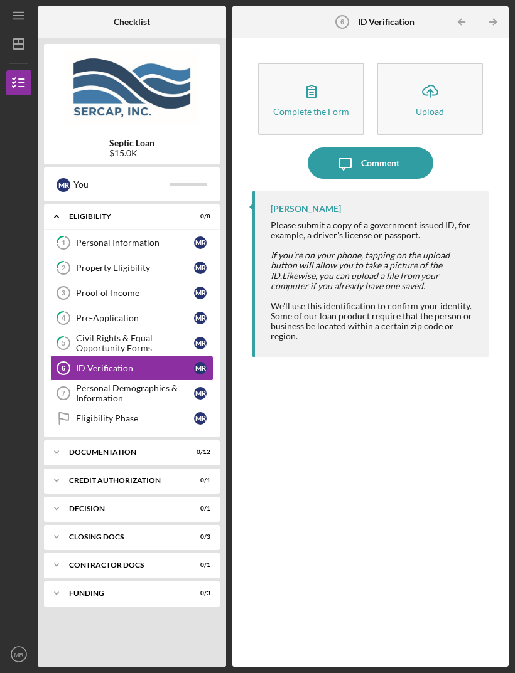
click at [146, 383] on div "Personal Demographics & Information" at bounding box center [135, 393] width 118 height 20
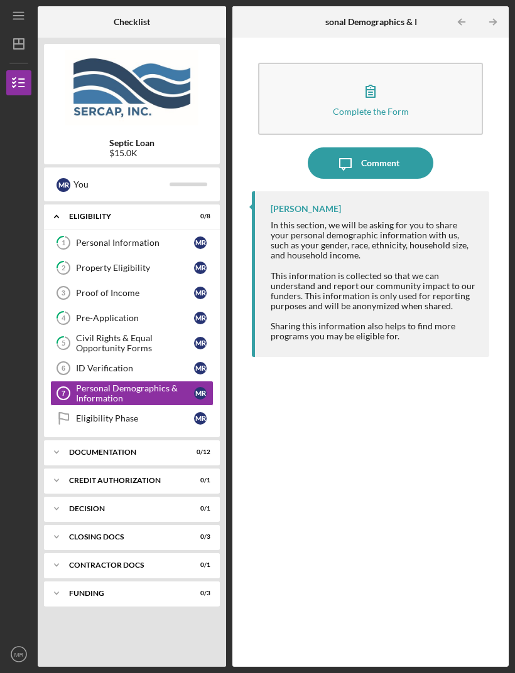
click at [374, 85] on icon "button" at bounding box center [370, 91] width 9 height 12
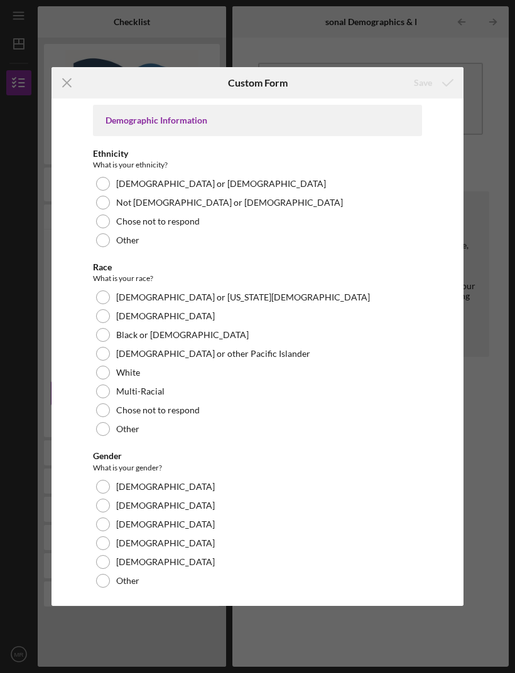
click at [112, 207] on div "Not [DEMOGRAPHIC_DATA] or [DEMOGRAPHIC_DATA]" at bounding box center [257, 202] width 329 height 19
click at [109, 375] on div at bounding box center [103, 373] width 14 height 14
click at [117, 485] on label "[DEMOGRAPHIC_DATA]" at bounding box center [165, 487] width 99 height 10
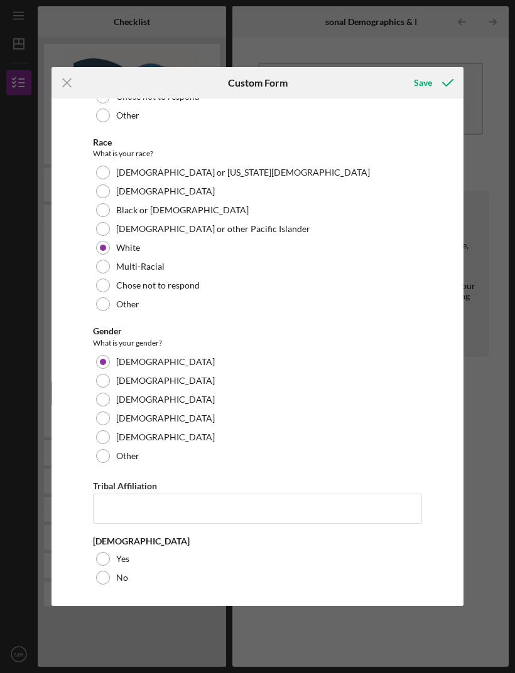
scroll to position [126, 0]
click at [114, 557] on div "Yes" at bounding box center [257, 559] width 329 height 19
click at [421, 84] on div "Save" at bounding box center [423, 82] width 18 height 25
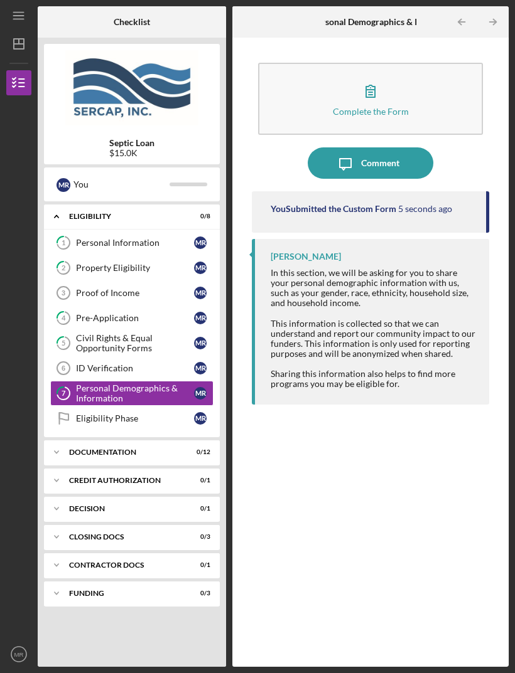
click at [138, 414] on div "Eligibility Phase" at bounding box center [135, 419] width 118 height 10
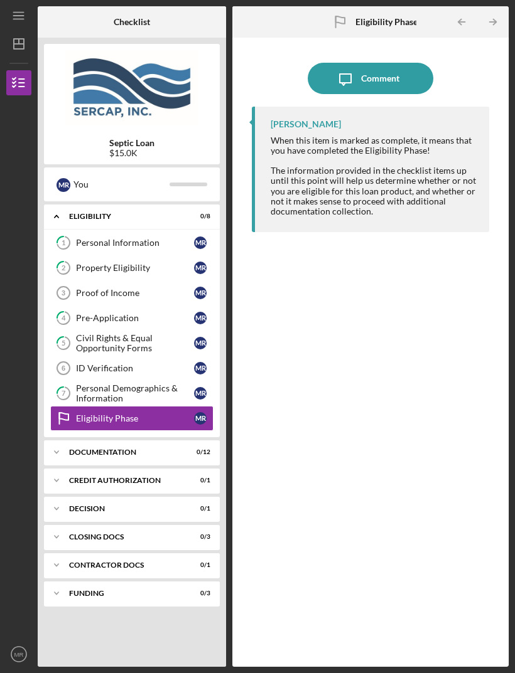
click at [138, 363] on div "ID Verification" at bounding box center [135, 368] width 118 height 10
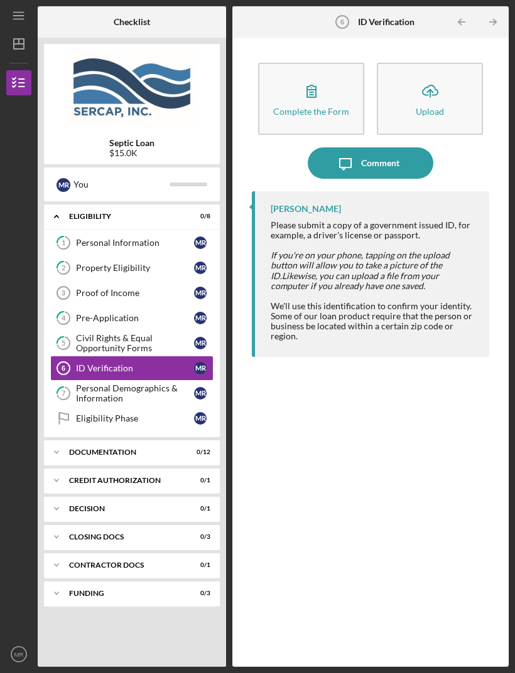
click at [444, 72] on button "Icon/Upload Upload" at bounding box center [430, 99] width 106 height 72
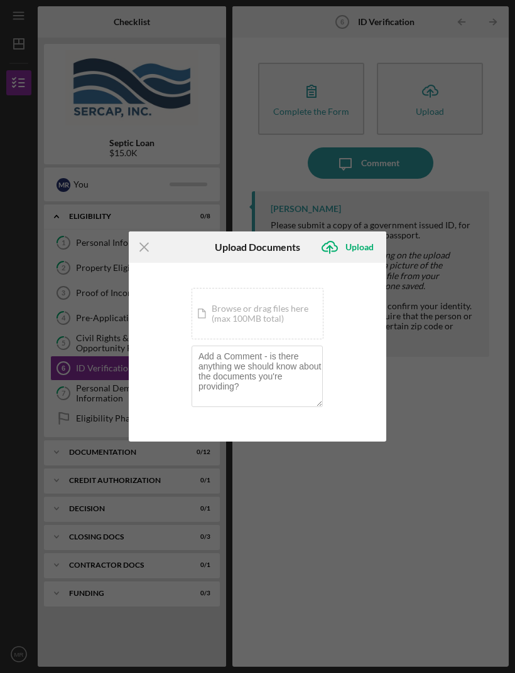
click at [221, 314] on div "Icon/Document Browse or drag files here (max 100MB total) Tap to choose files o…" at bounding box center [257, 313] width 132 height 51
click at [311, 323] on div "Icon/Document Browse or drag files here (max 100MB total) Tap to choose files o…" at bounding box center [257, 313] width 132 height 51
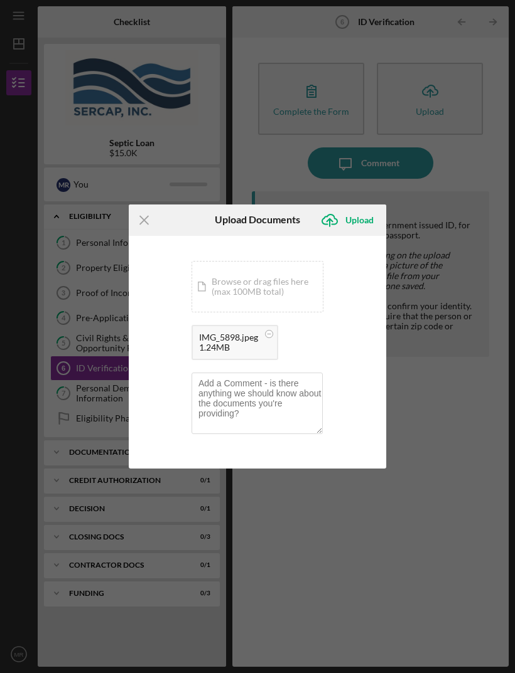
click at [305, 294] on div "Icon/Document Browse or drag files here (max 100MB total) Tap to choose files o…" at bounding box center [257, 286] width 132 height 51
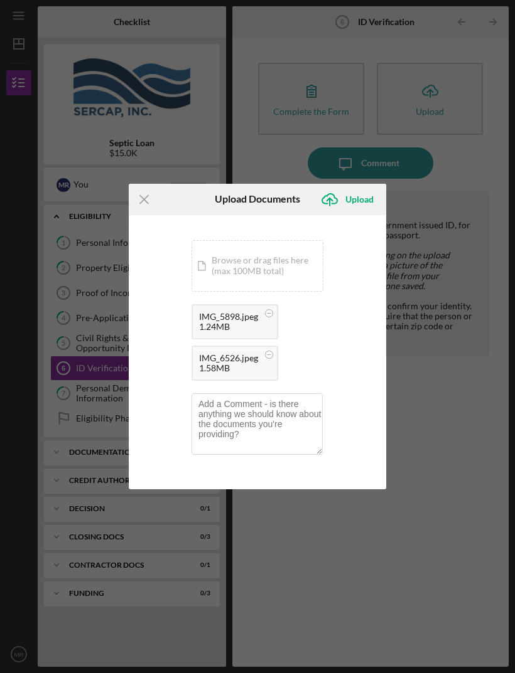
click at [360, 202] on div "Upload" at bounding box center [359, 199] width 28 height 25
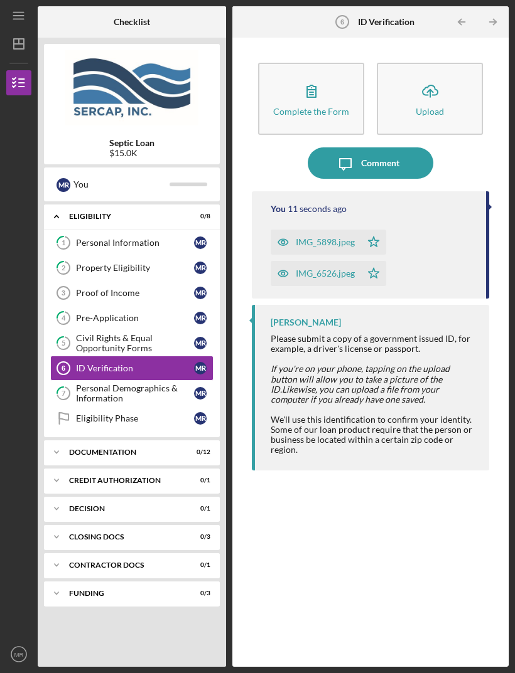
click at [132, 288] on div "Proof of Income" at bounding box center [135, 293] width 118 height 10
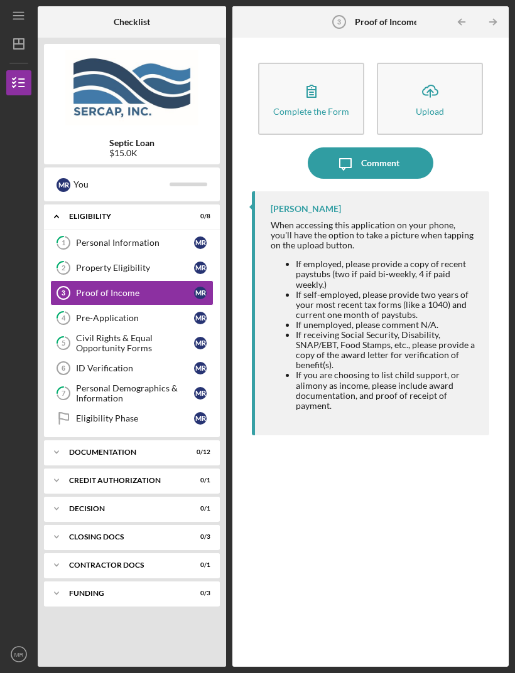
click at [169, 449] on div "Documentation" at bounding box center [124, 453] width 110 height 8
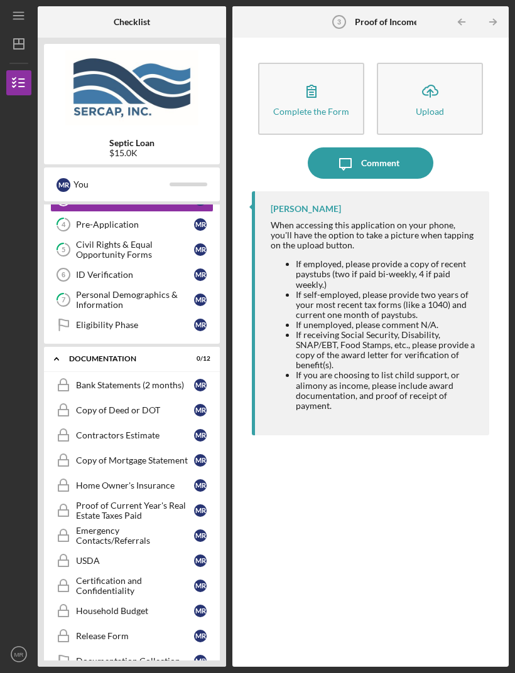
scroll to position [95, 0]
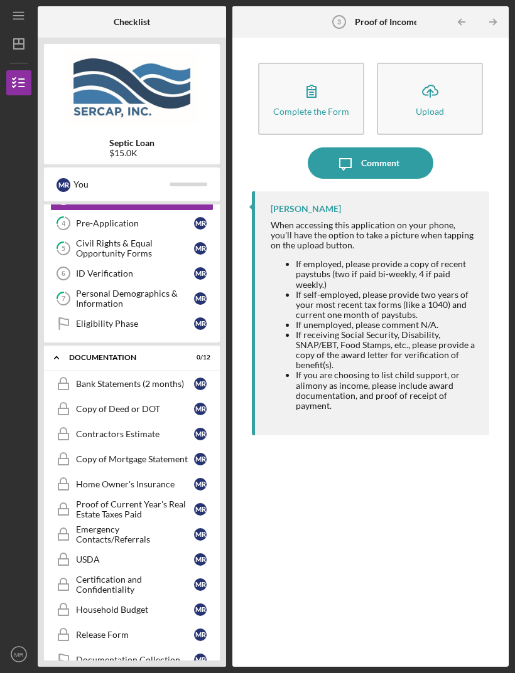
click at [174, 454] on div "Copy of Mortgage Statement" at bounding box center [135, 459] width 118 height 10
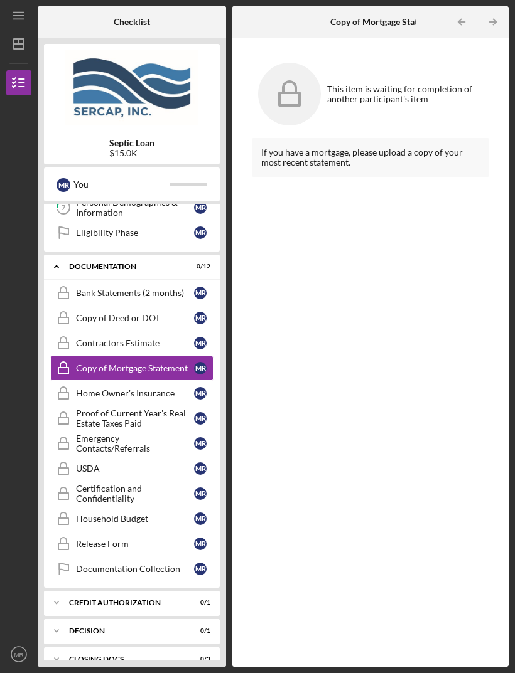
scroll to position [188, 0]
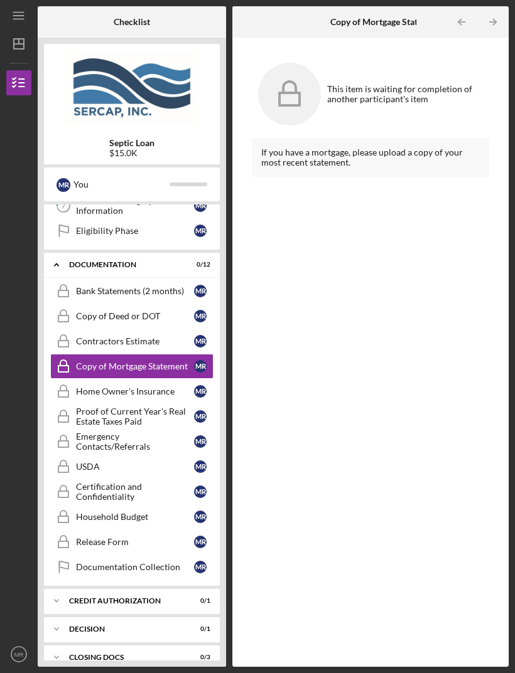
click at [119, 462] on div "USDA" at bounding box center [135, 467] width 118 height 10
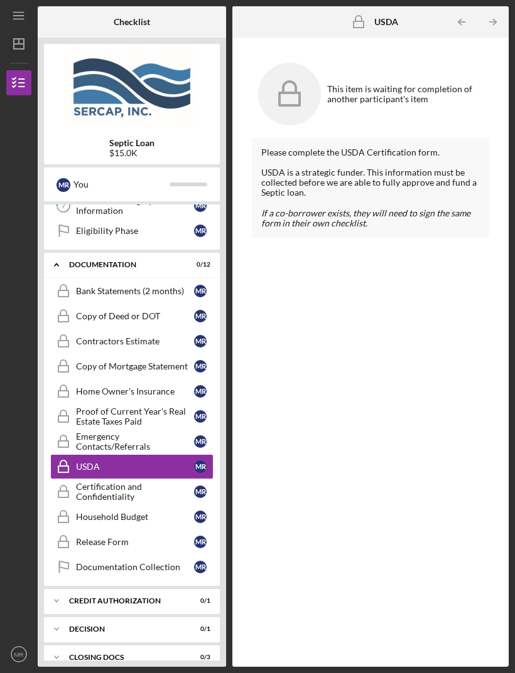
click at [144, 482] on div "Certification and Confidentiality" at bounding box center [135, 492] width 118 height 20
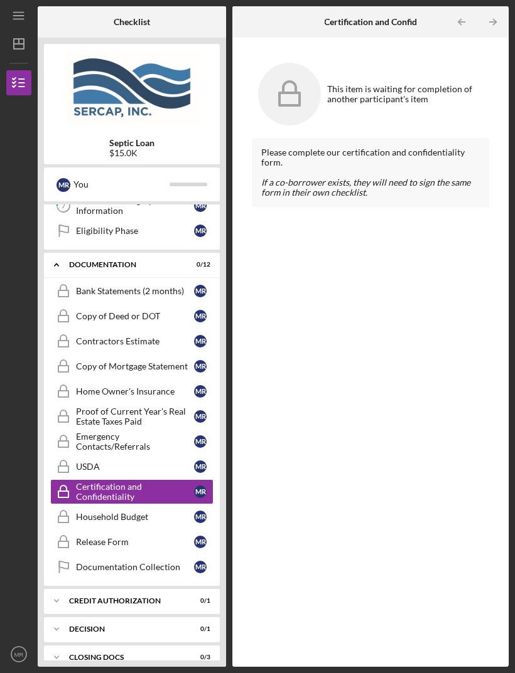
click at [153, 512] on div "Household Budget" at bounding box center [135, 517] width 118 height 10
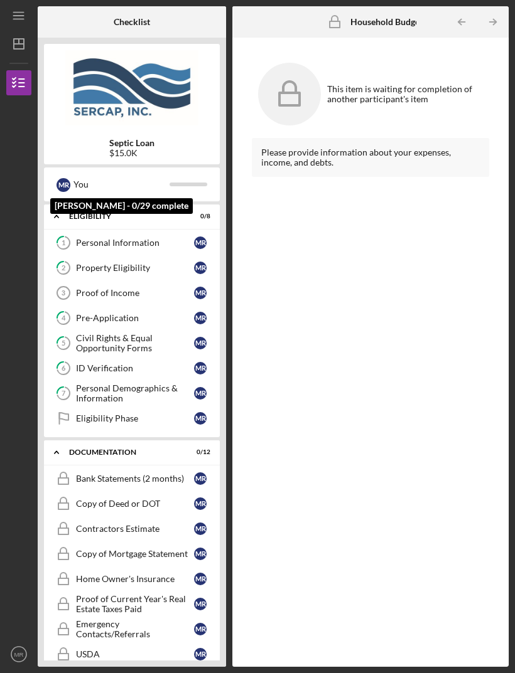
click at [75, 174] on div "You" at bounding box center [121, 184] width 96 height 21
click at [27, 67] on icon "button" at bounding box center [18, 82] width 31 height 31
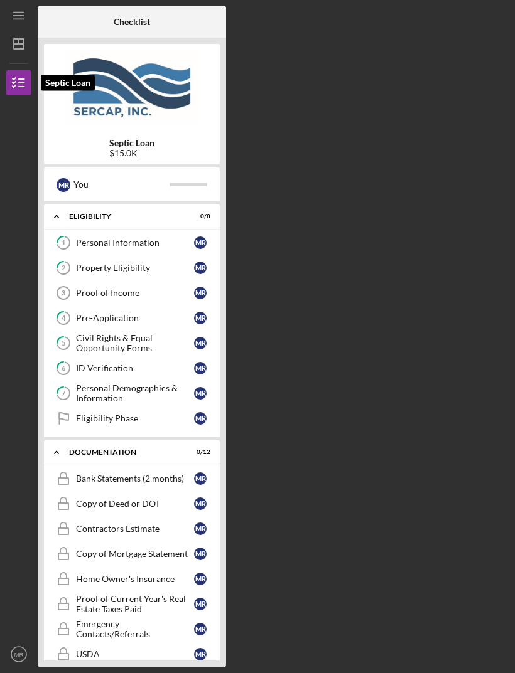
click at [30, 67] on icon "button" at bounding box center [18, 82] width 31 height 31
click at [29, 67] on icon "button" at bounding box center [18, 82] width 31 height 31
click at [322, 106] on div "Checklist Septic Loan $15.0K M R You Icon/Expander Eligibility 0 / 8 1 Personal…" at bounding box center [273, 336] width 471 height 661
click at [159, 230] on link "1 Personal Information M R" at bounding box center [131, 242] width 163 height 25
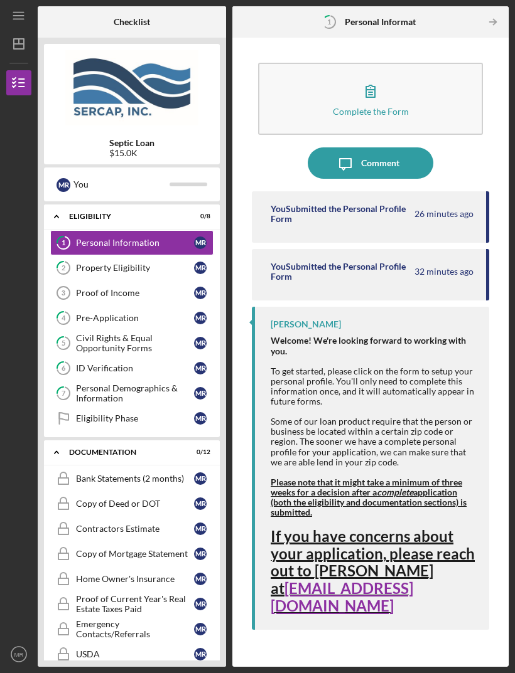
click at [26, 28] on icon "Icon/Dashboard" at bounding box center [18, 43] width 31 height 31
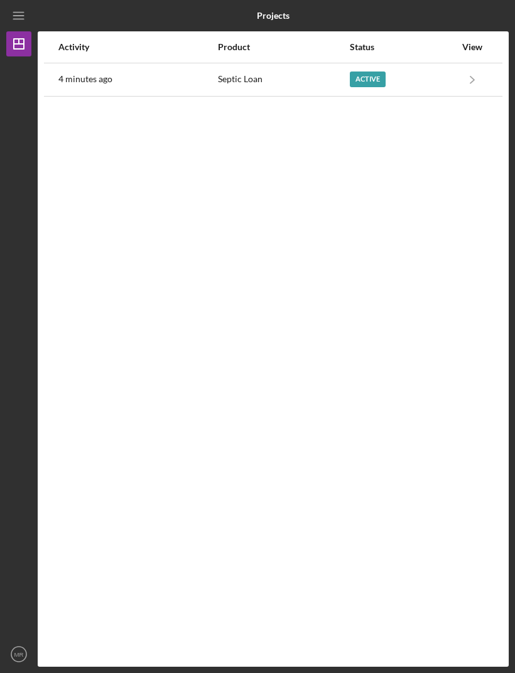
click at [372, 72] on div "Active" at bounding box center [368, 80] width 36 height 16
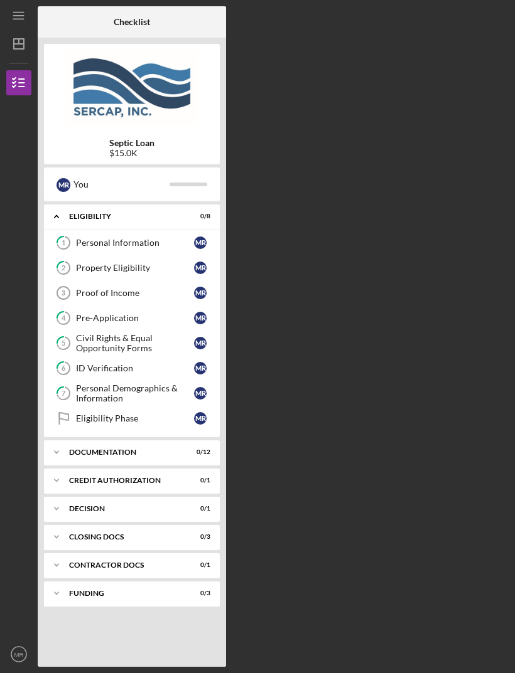
click at [23, 39] on polygon "button" at bounding box center [19, 44] width 10 height 10
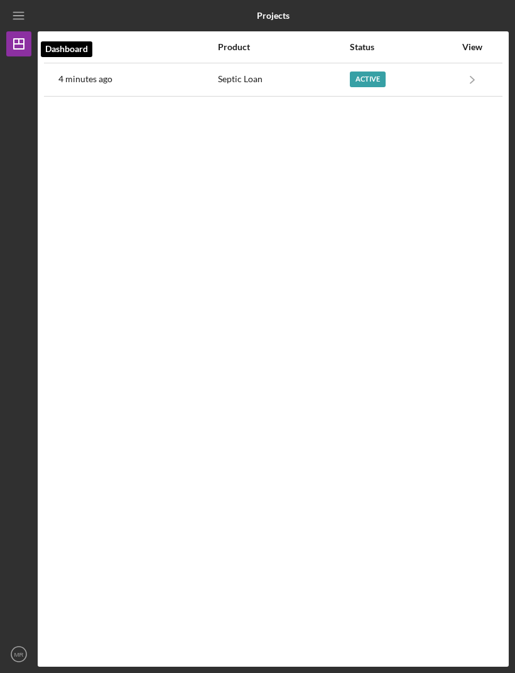
click at [31, 28] on icon "Icon/Dashboard" at bounding box center [18, 43] width 31 height 31
click at [471, 65] on icon "Icon/Navigate" at bounding box center [472, 79] width 28 height 28
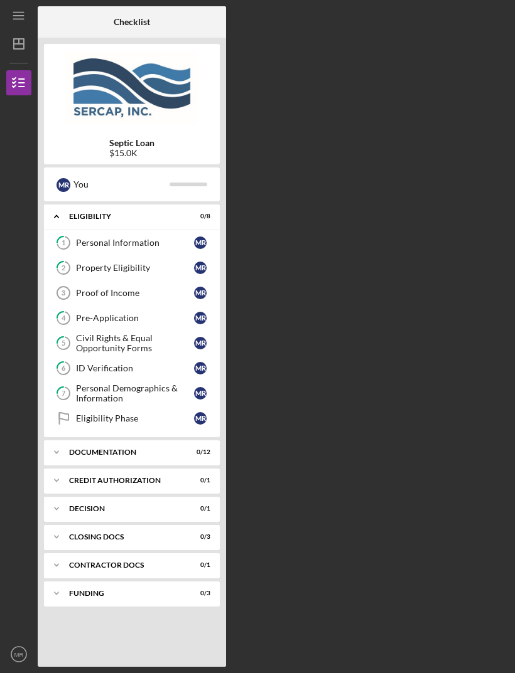
click at [154, 230] on link "1 Personal Information M R" at bounding box center [131, 242] width 163 height 25
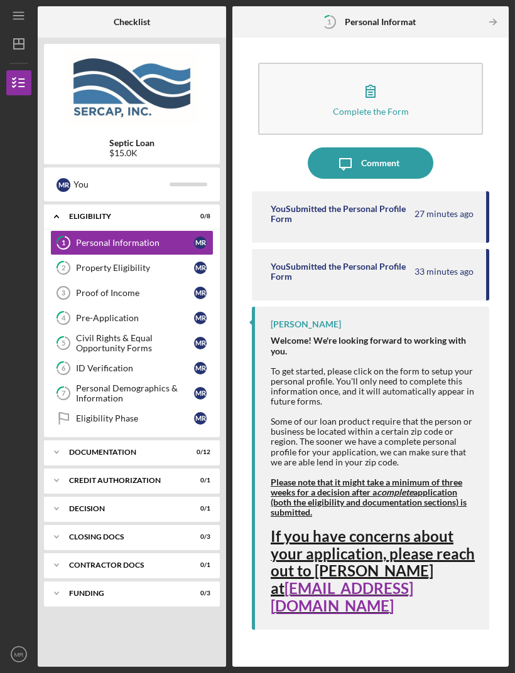
click at [417, 63] on button "Complete the Form Form" at bounding box center [370, 99] width 225 height 72
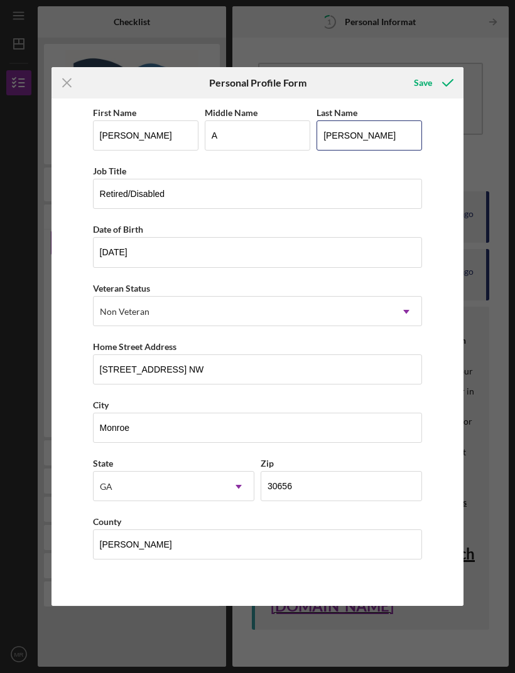
click at [373, 138] on input "[PERSON_NAME]" at bounding box center [368, 136] width 105 height 30
type input "R"
click at [240, 142] on input "A" at bounding box center [257, 136] width 105 height 30
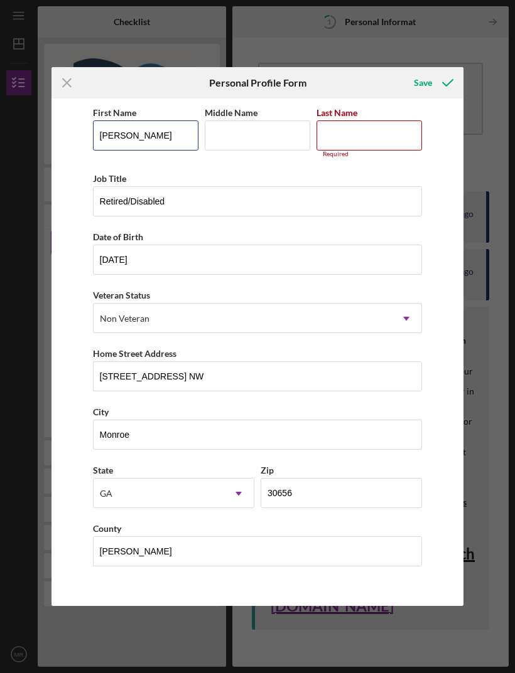
click at [165, 138] on input "[PERSON_NAME]" at bounding box center [145, 136] width 105 height 30
type input "M"
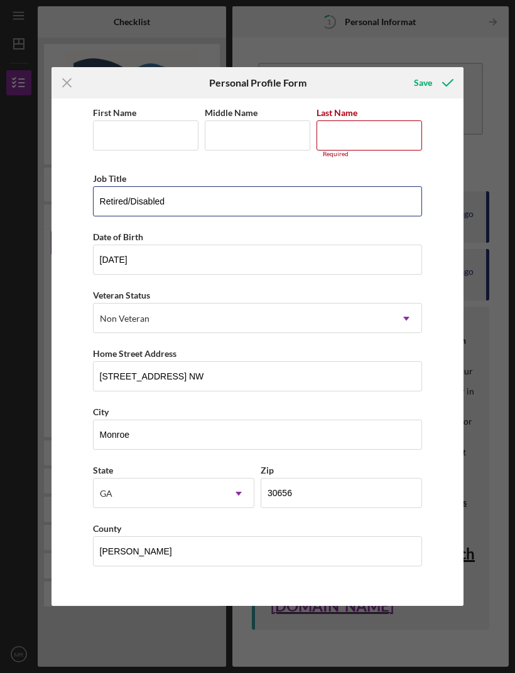
click at [273, 213] on input "Retired/Disabled" at bounding box center [257, 201] width 329 height 30
type input "R"
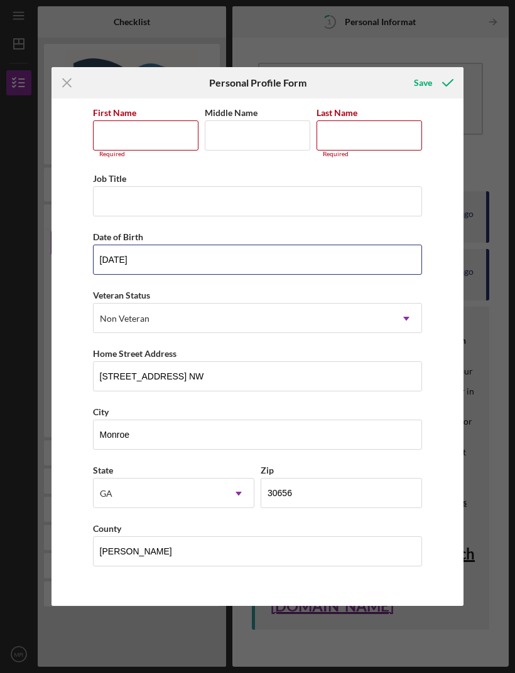
click at [233, 267] on input "[DATE]" at bounding box center [257, 260] width 329 height 30
type input "0m/dd/yyyy"
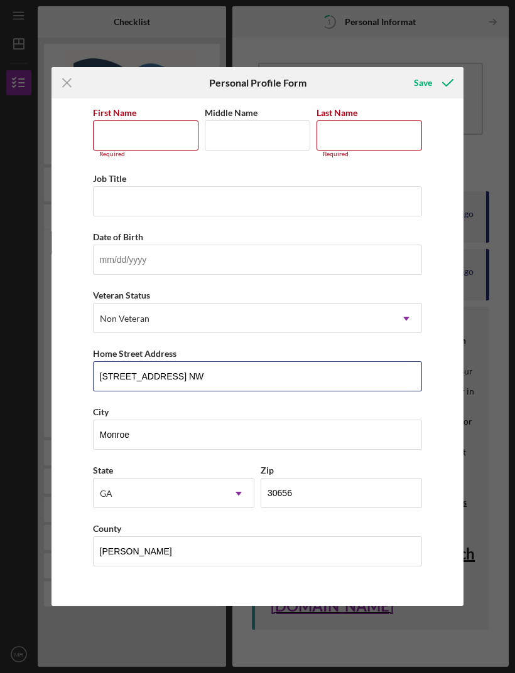
click at [391, 377] on input "[STREET_ADDRESS] NW" at bounding box center [257, 377] width 329 height 30
type input "1"
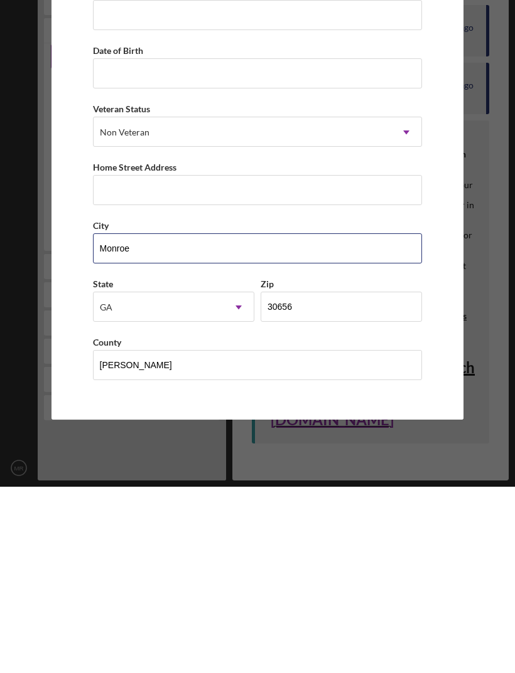
click at [229, 420] on input "Monroe" at bounding box center [257, 435] width 329 height 30
type input "M"
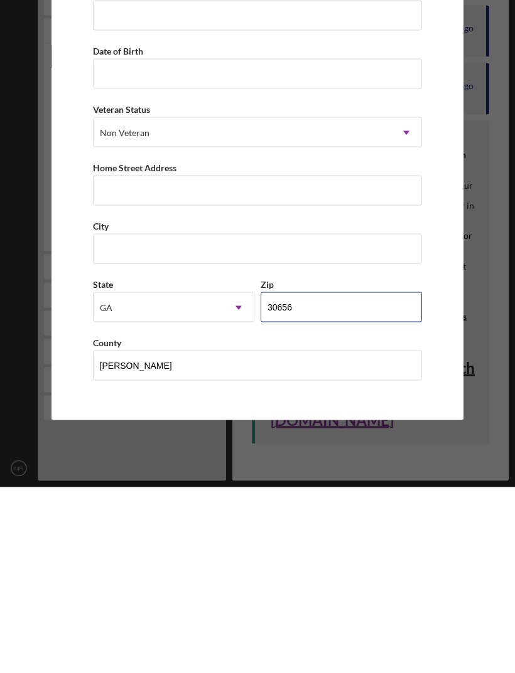
click at [319, 478] on input "30656" at bounding box center [340, 493] width 161 height 30
type input "3####"
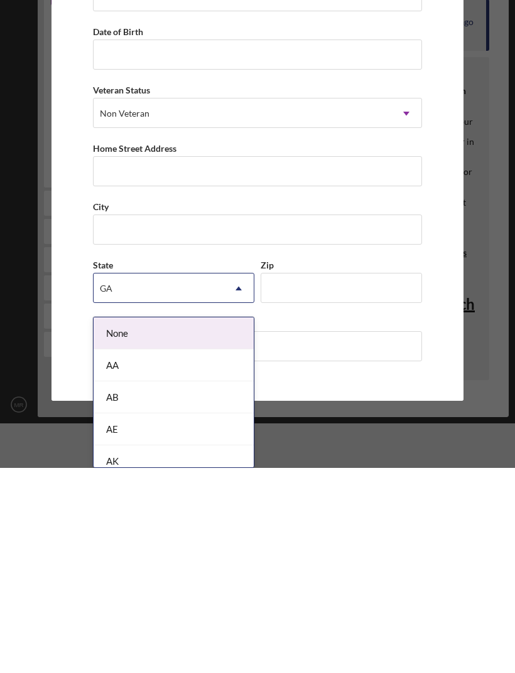
scroll to position [41, 0]
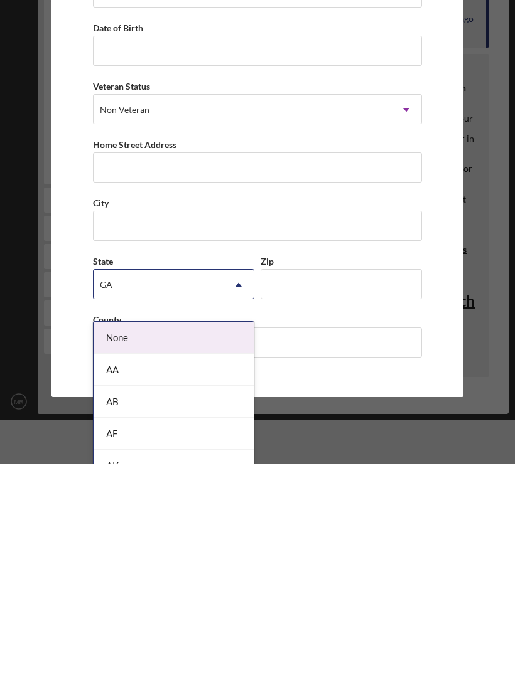
click at [182, 563] on div "AA" at bounding box center [174, 579] width 160 height 32
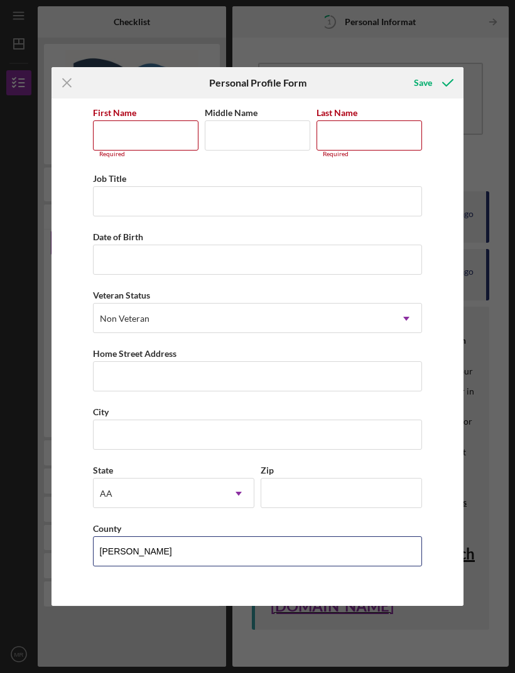
click at [225, 560] on input "[PERSON_NAME]" at bounding box center [257, 552] width 329 height 30
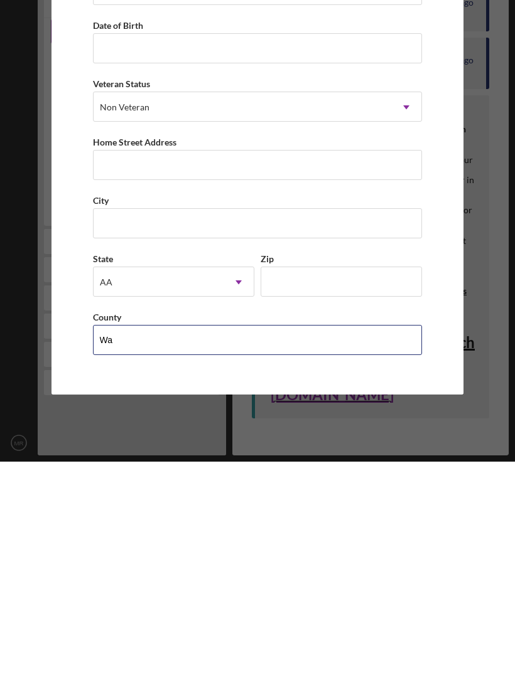
type input "W"
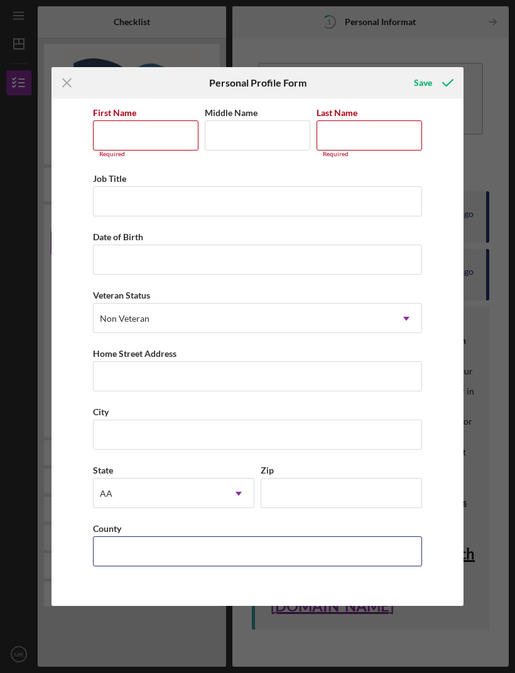
scroll to position [0, 0]
click at [420, 82] on div "Save" at bounding box center [423, 82] width 18 height 25
click at [78, 92] on icon "Icon/Menu Close" at bounding box center [66, 82] width 31 height 31
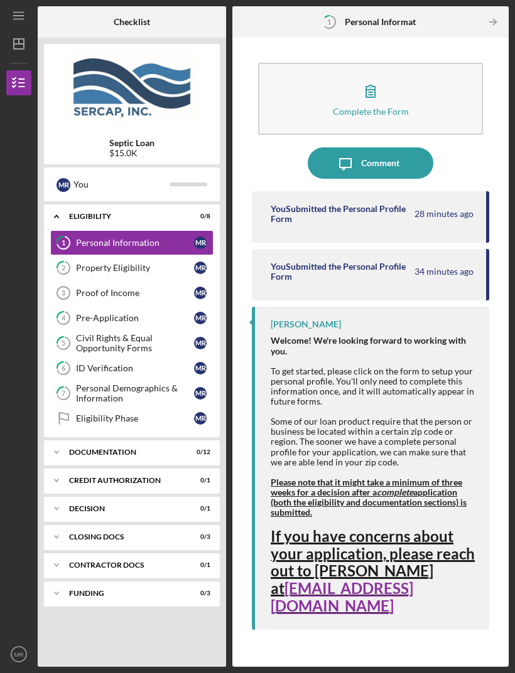
click at [382, 163] on div "Comment" at bounding box center [380, 162] width 38 height 31
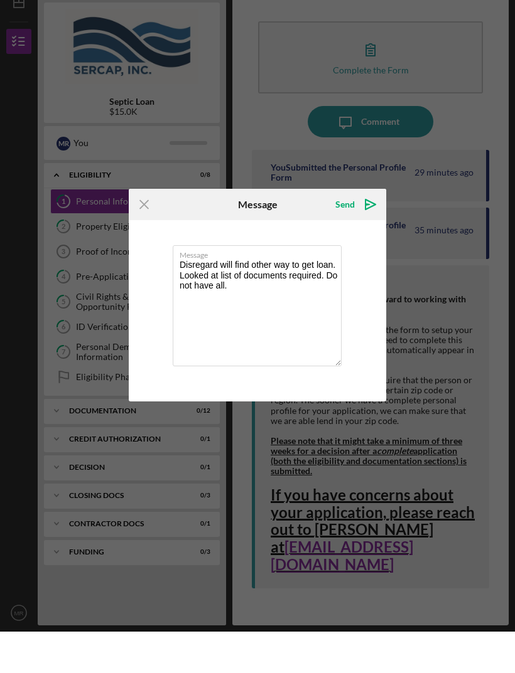
type textarea "Disregard will find other way to get loan. Looked at list of documents required…"
click at [346, 233] on div "Send" at bounding box center [344, 245] width 19 height 25
